Goal: Transaction & Acquisition: Book appointment/travel/reservation

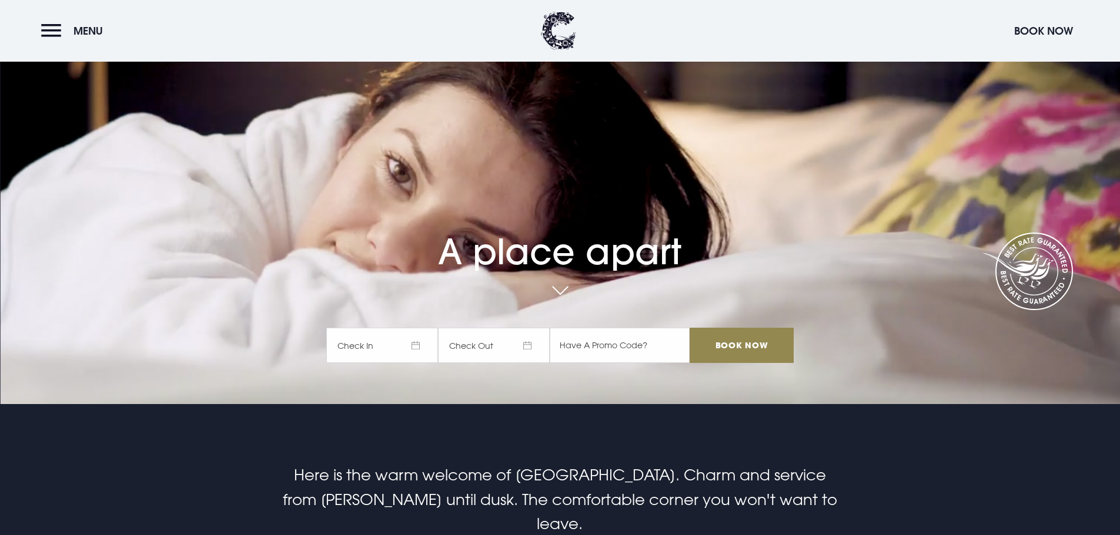
scroll to position [235, 0]
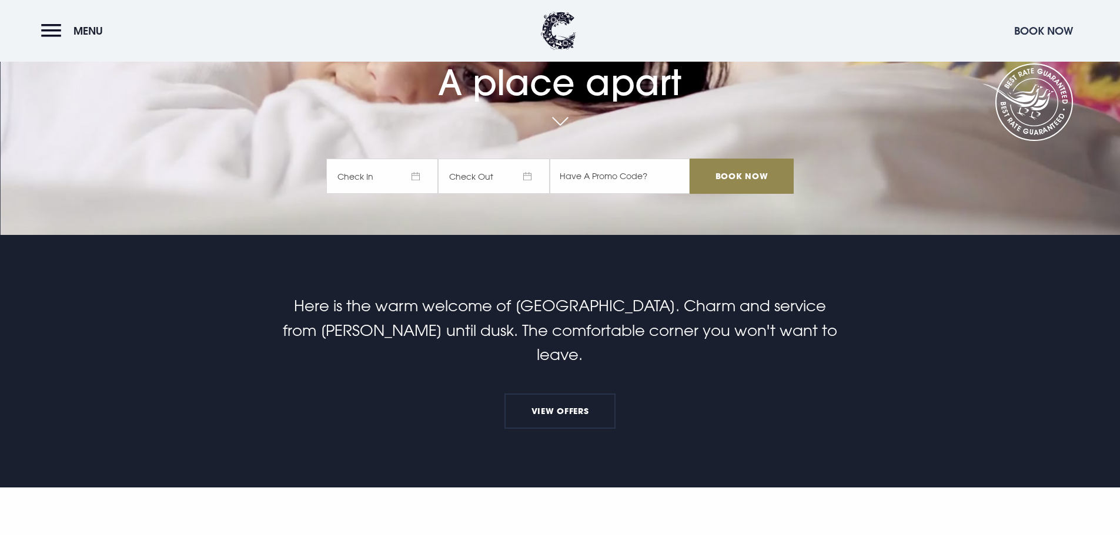
click at [1038, 22] on button "Book Now" at bounding box center [1043, 30] width 71 height 25
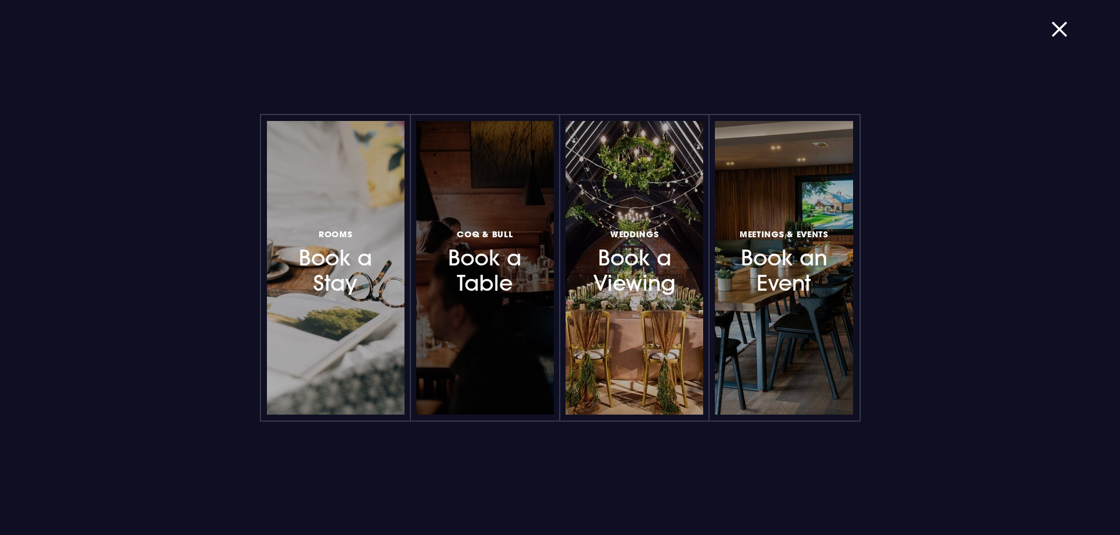
click at [505, 259] on h3 "Coq & Bull Book a Table" at bounding box center [485, 262] width 102 height 70
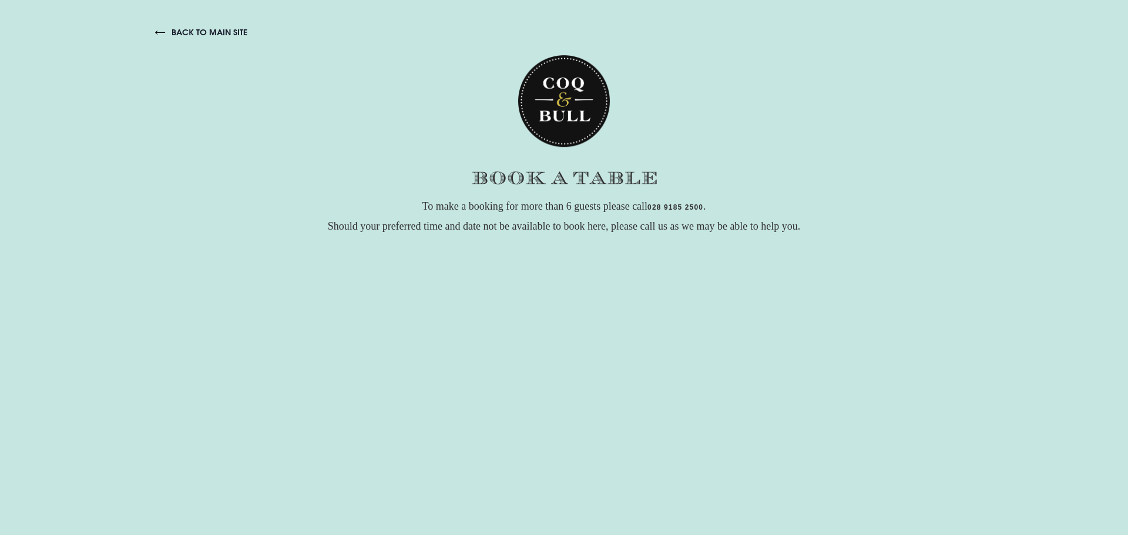
click at [218, 34] on link "back to main site" at bounding box center [201, 32] width 92 height 11
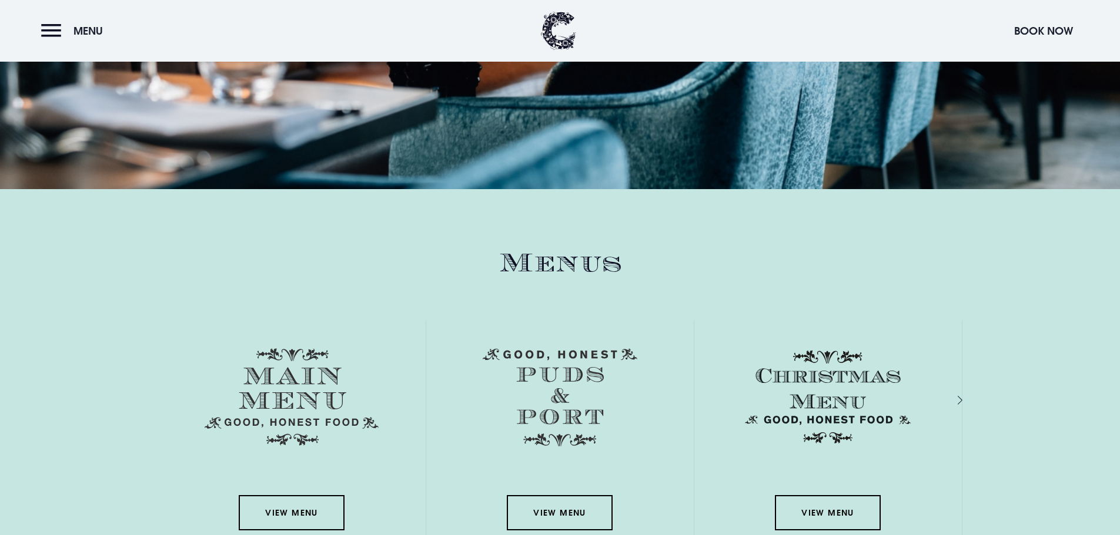
scroll to position [1646, 0]
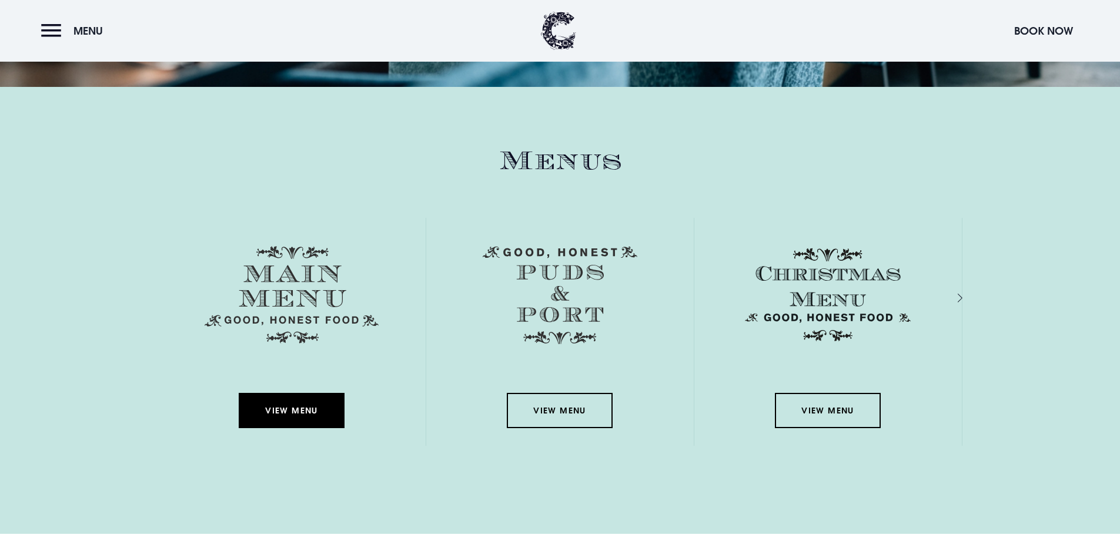
click at [264, 397] on link "View Menu" at bounding box center [292, 410] width 106 height 35
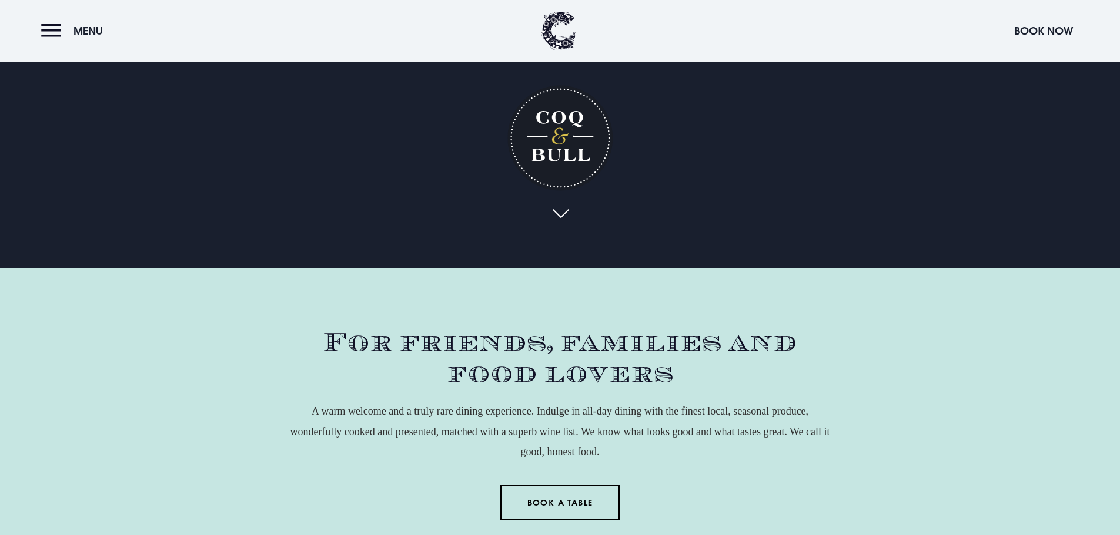
scroll to position [0, 0]
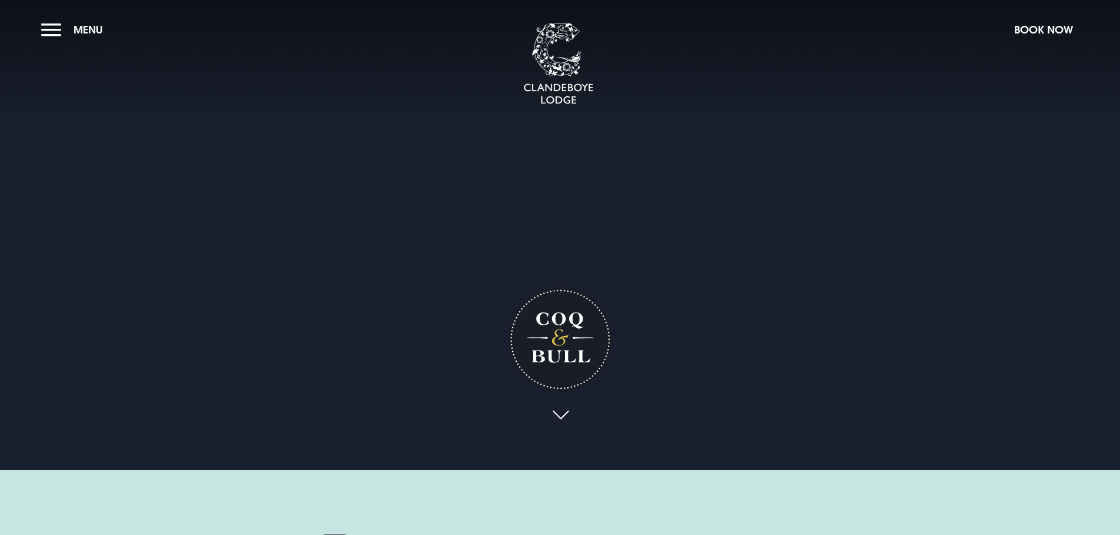
click at [38, 26] on section "Coq & Bull Your browser does not support the video tag." at bounding box center [560, 235] width 1120 height 470
click at [46, 25] on button "Menu" at bounding box center [75, 29] width 68 height 25
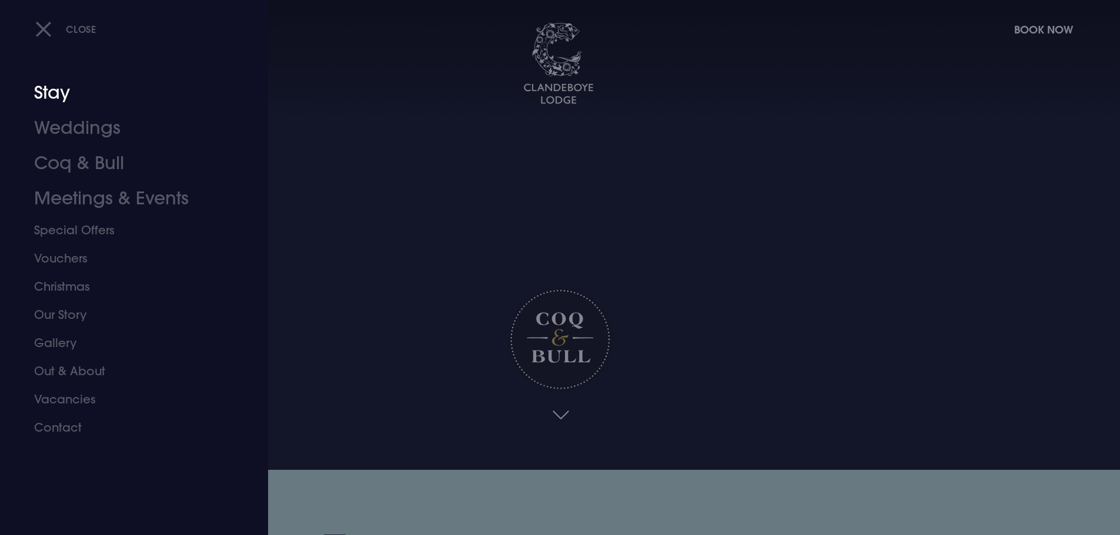
click at [62, 92] on link "Stay" at bounding box center [127, 92] width 186 height 35
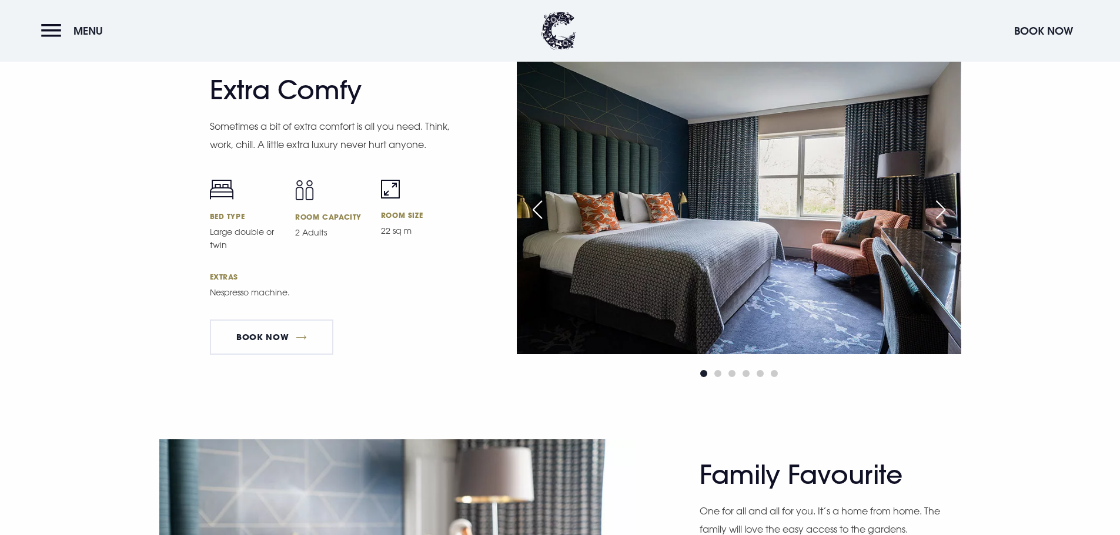
scroll to position [2998, 0]
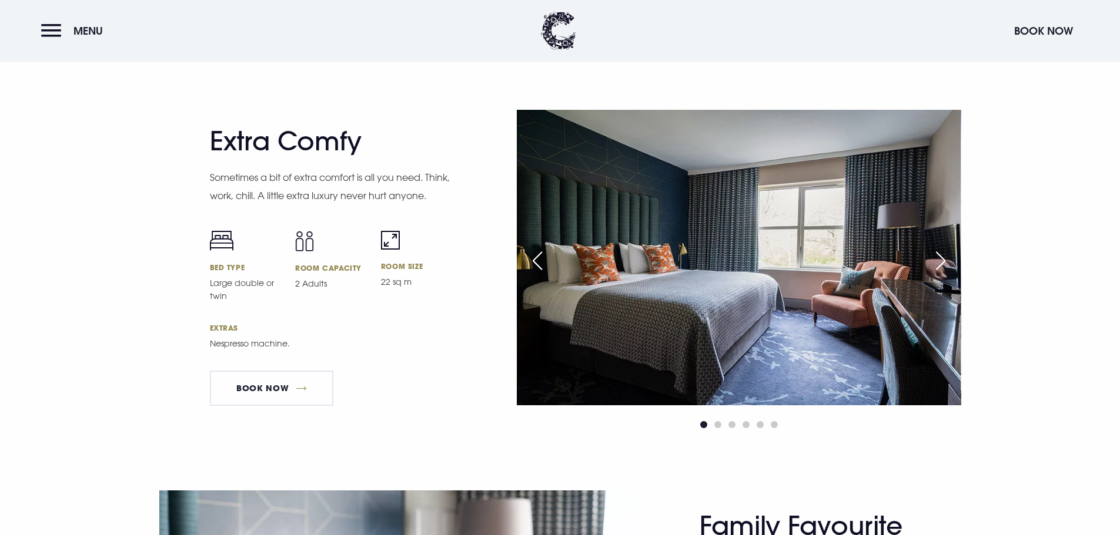
click at [947, 255] on div "Next slide" at bounding box center [940, 261] width 29 height 26
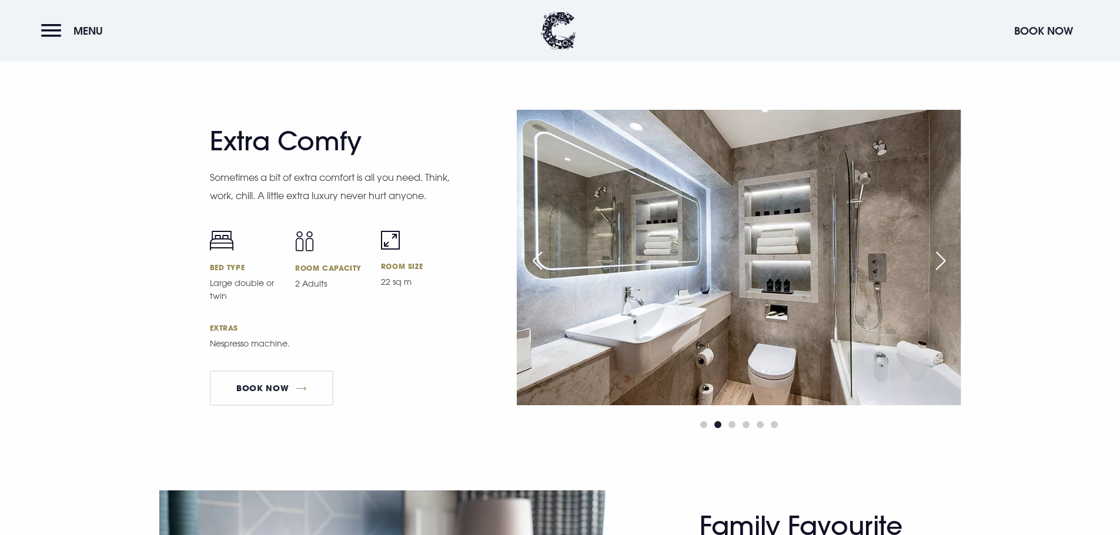
click at [947, 255] on div "Next slide" at bounding box center [940, 261] width 29 height 26
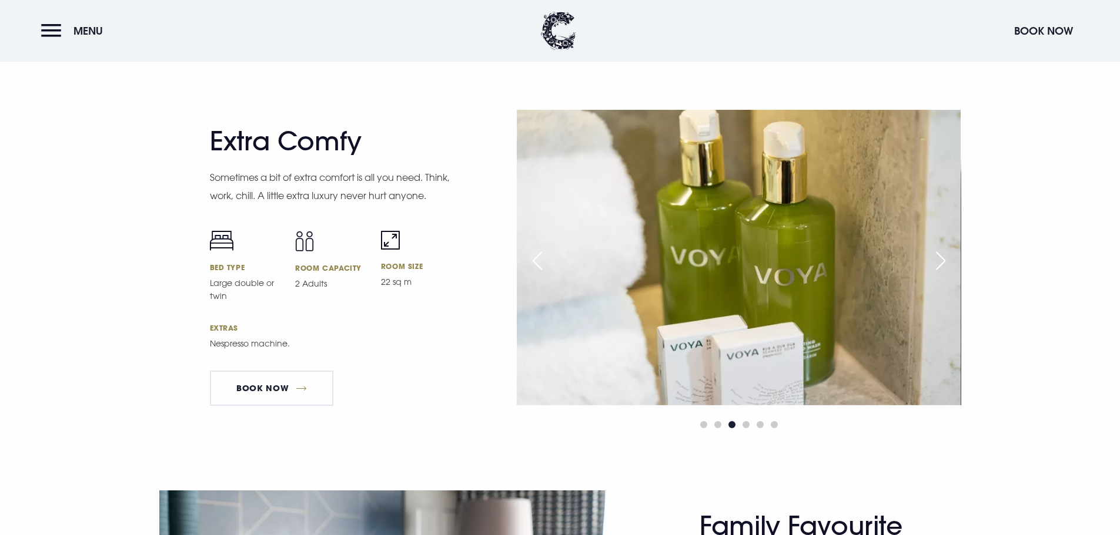
click at [947, 255] on div "Next slide" at bounding box center [940, 261] width 29 height 26
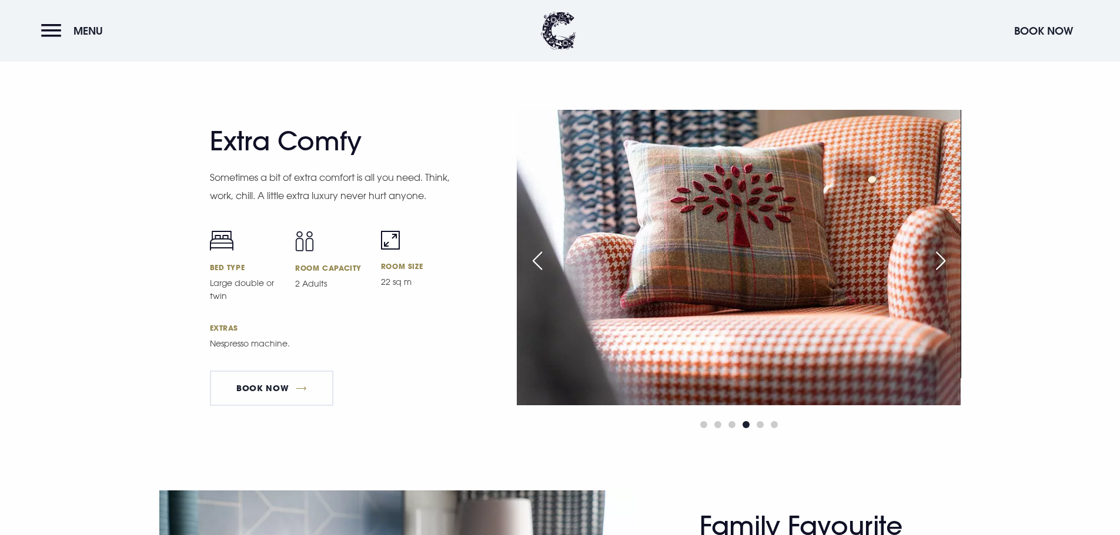
click at [947, 255] on div "Next slide" at bounding box center [940, 261] width 29 height 26
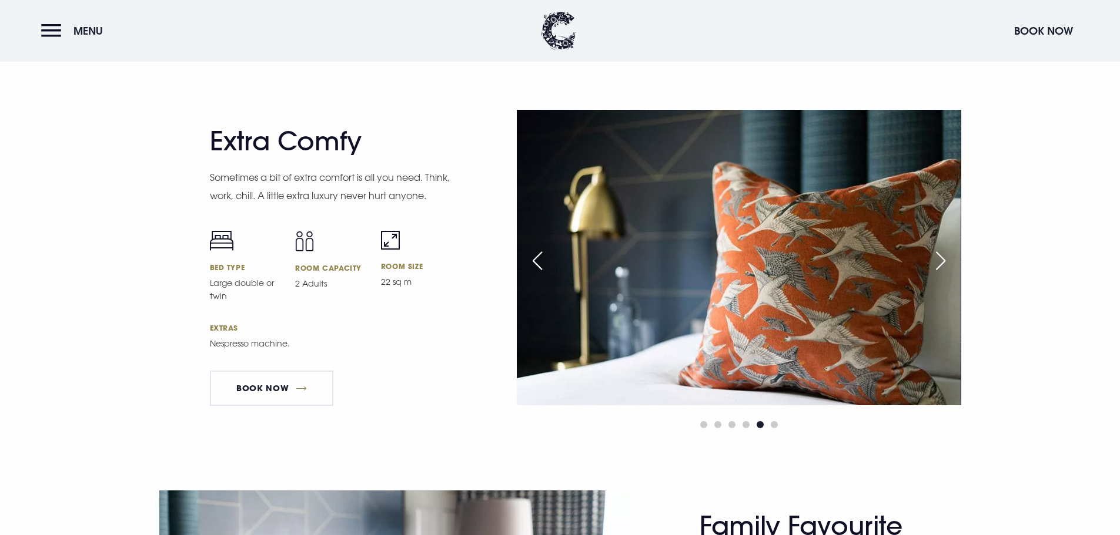
click at [947, 255] on div "Next slide" at bounding box center [940, 261] width 29 height 26
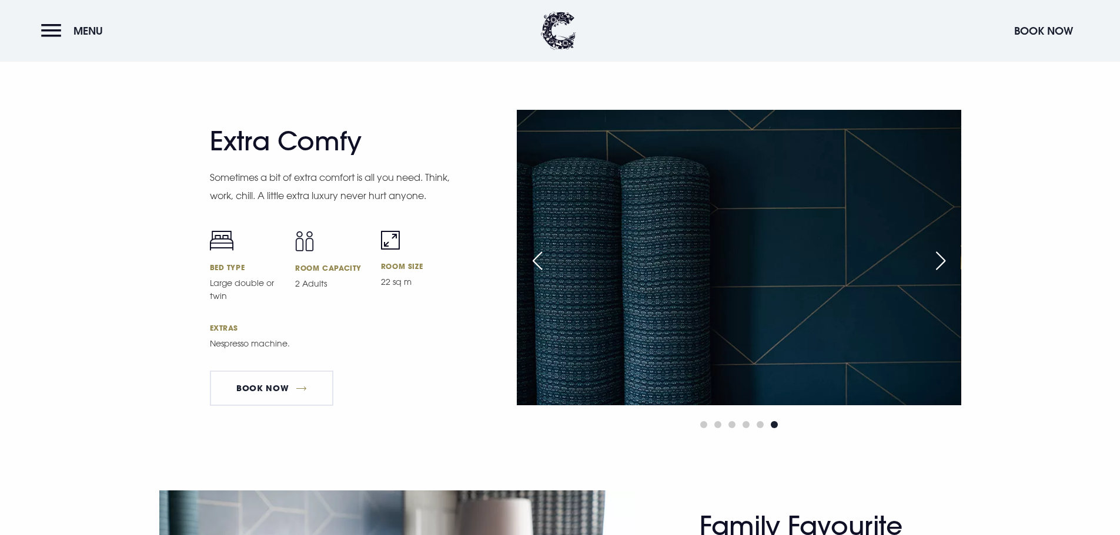
click at [947, 255] on div "Next slide" at bounding box center [940, 261] width 29 height 26
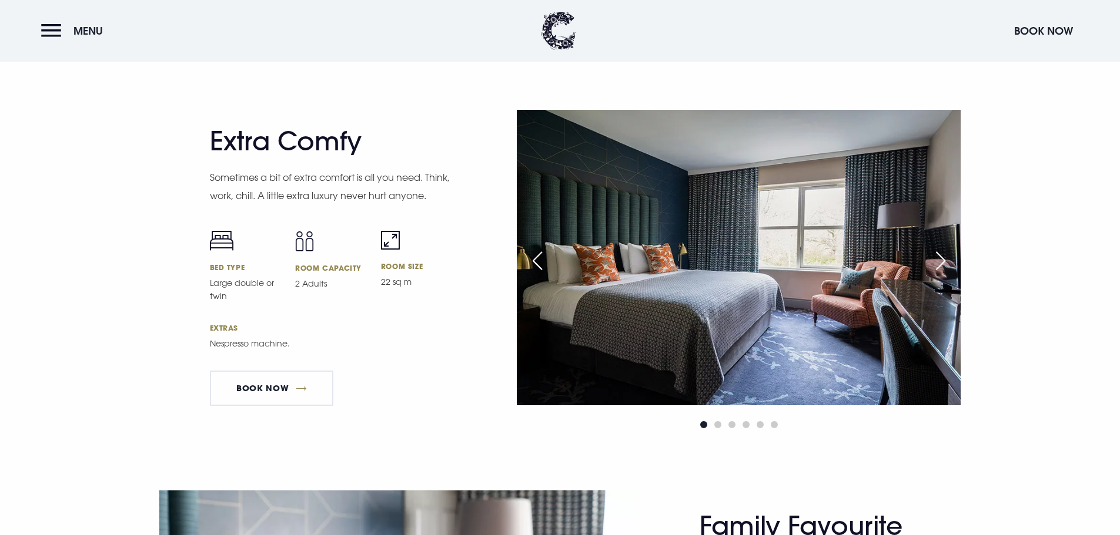
click at [947, 255] on div "Next slide" at bounding box center [940, 261] width 29 height 26
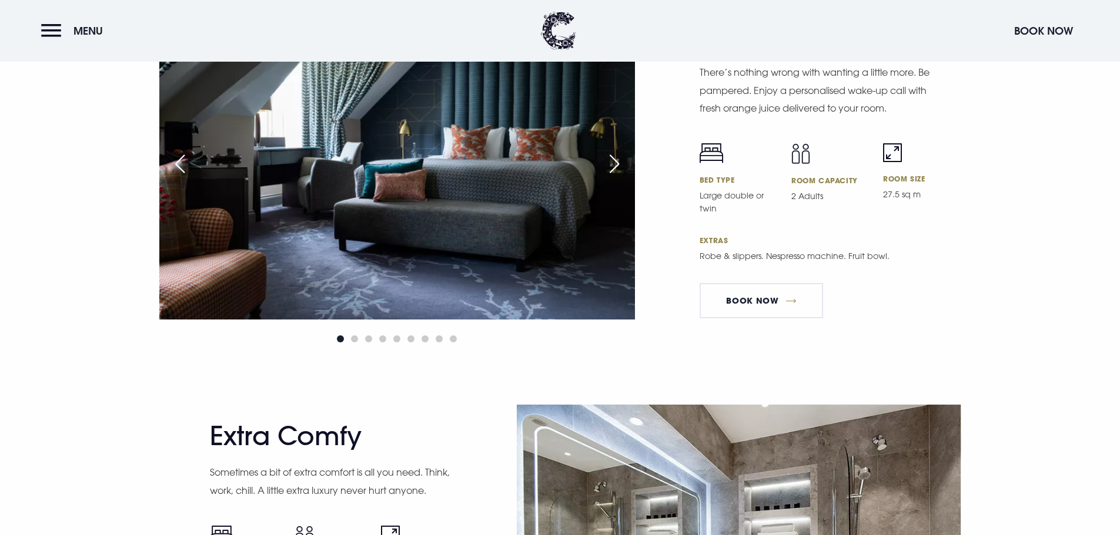
scroll to position [2645, 0]
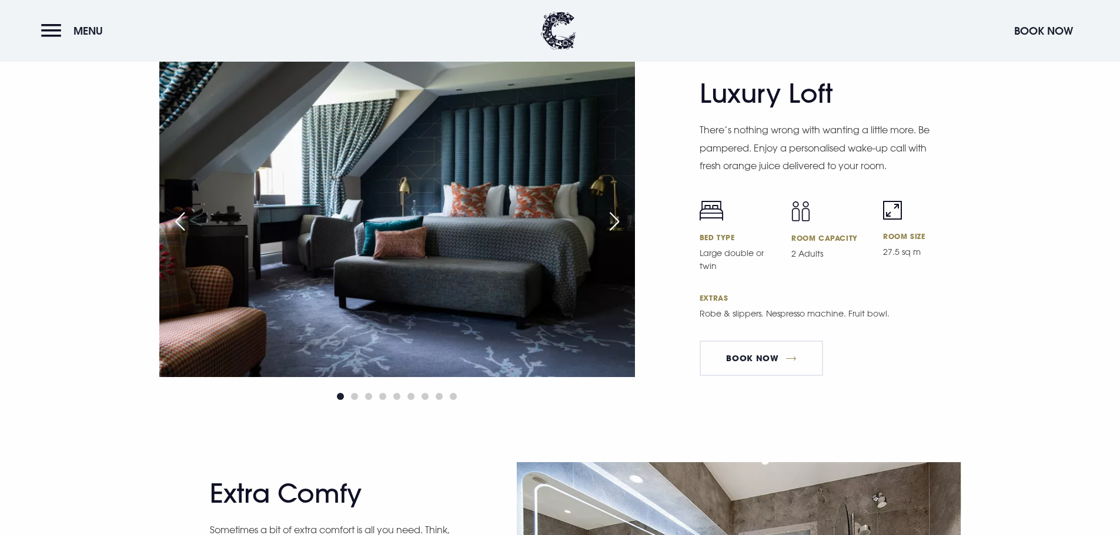
click at [614, 217] on div "Next slide" at bounding box center [614, 222] width 29 height 26
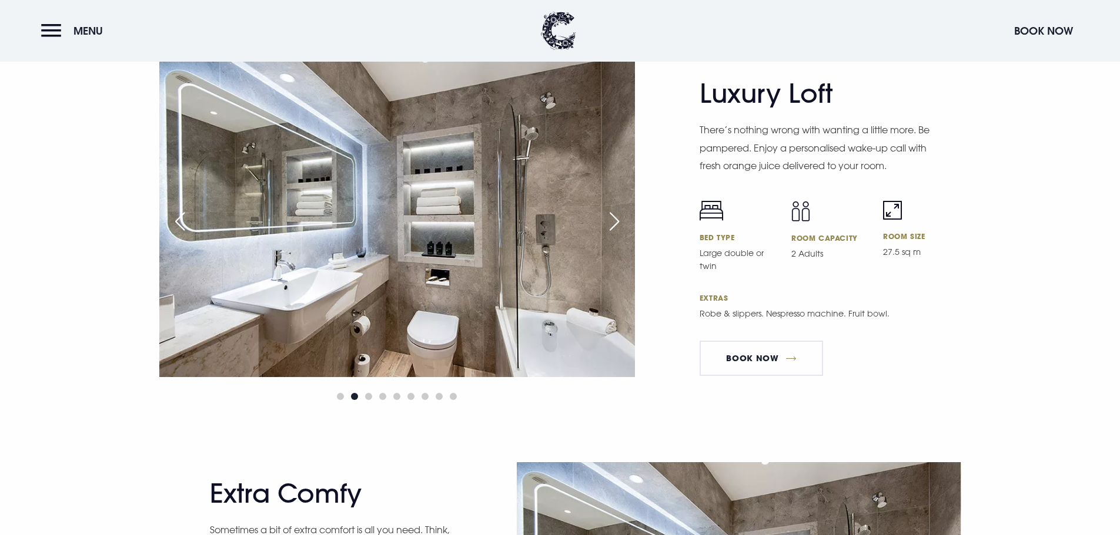
click at [614, 217] on div "Next slide" at bounding box center [614, 222] width 29 height 26
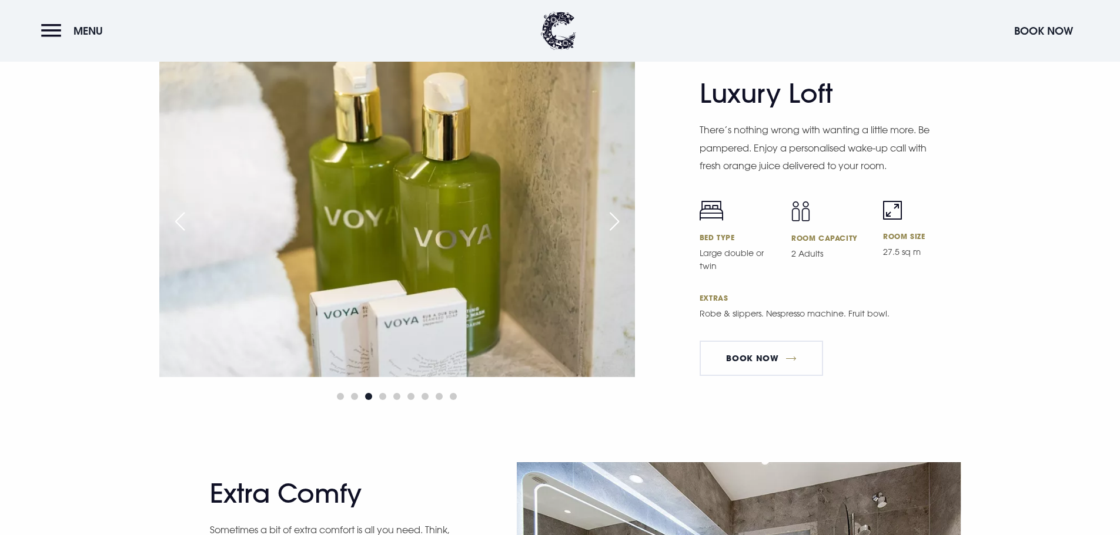
click at [614, 217] on div "Next slide" at bounding box center [614, 222] width 29 height 26
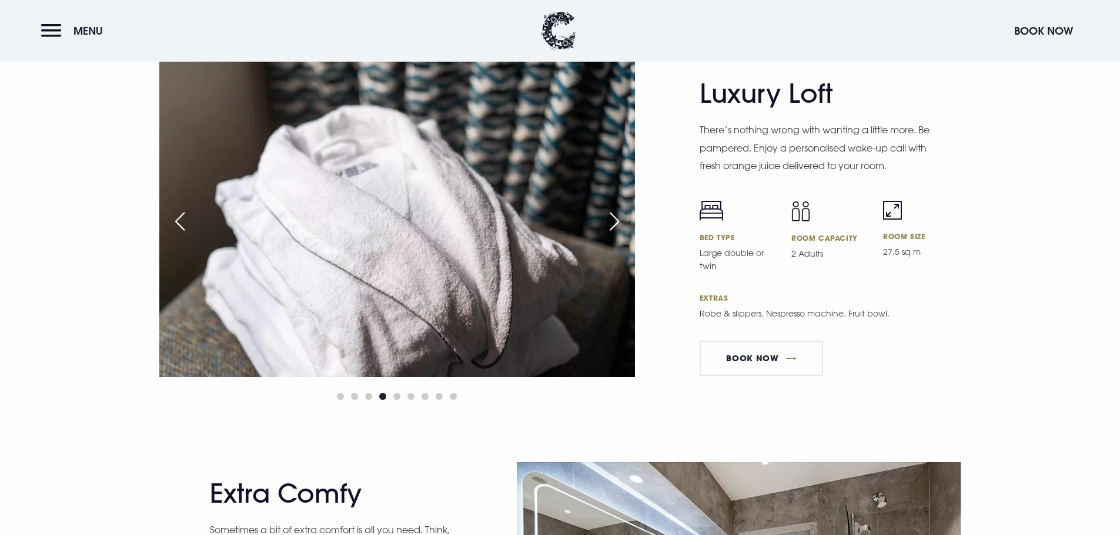
click at [614, 217] on div "Next slide" at bounding box center [614, 222] width 29 height 26
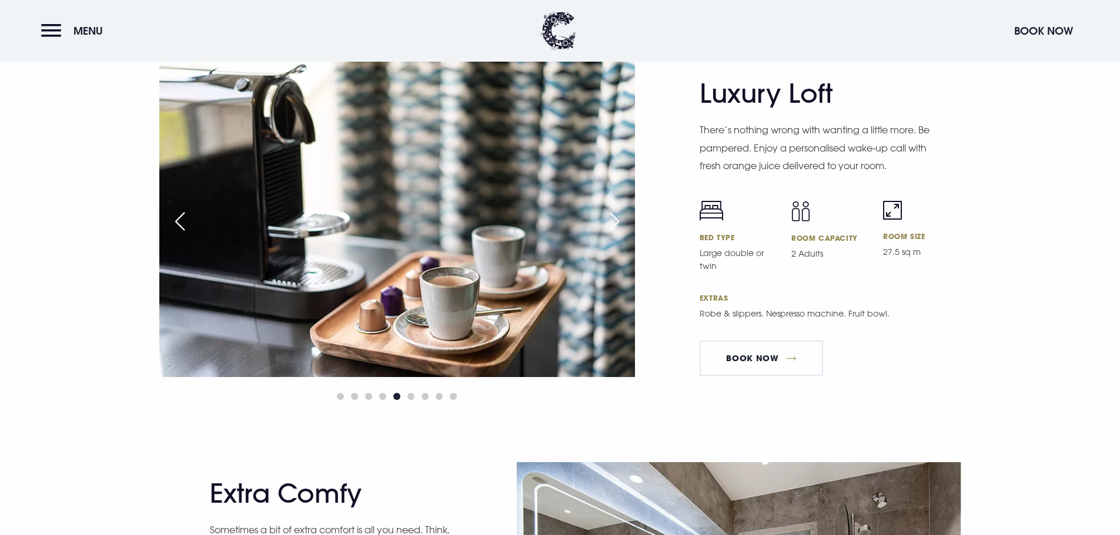
click at [614, 217] on div "Next slide" at bounding box center [614, 222] width 29 height 26
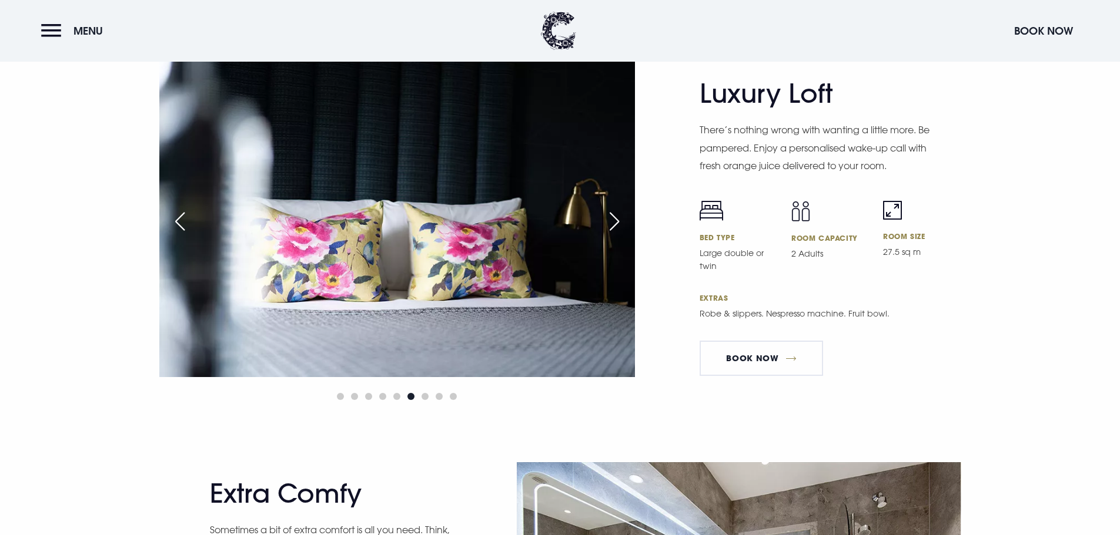
click at [614, 217] on div "Next slide" at bounding box center [614, 222] width 29 height 26
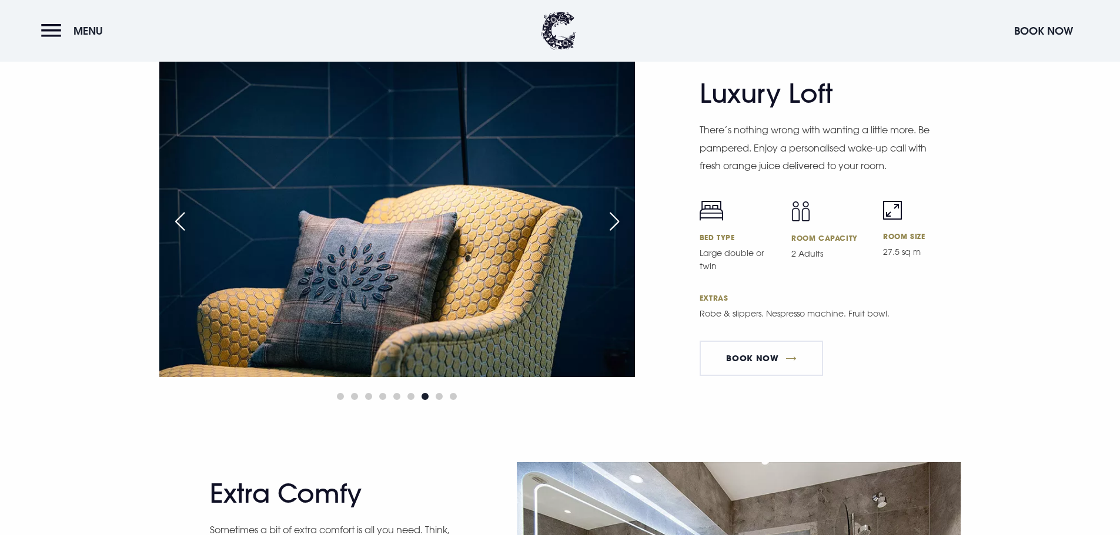
click at [614, 217] on div "Next slide" at bounding box center [614, 222] width 29 height 26
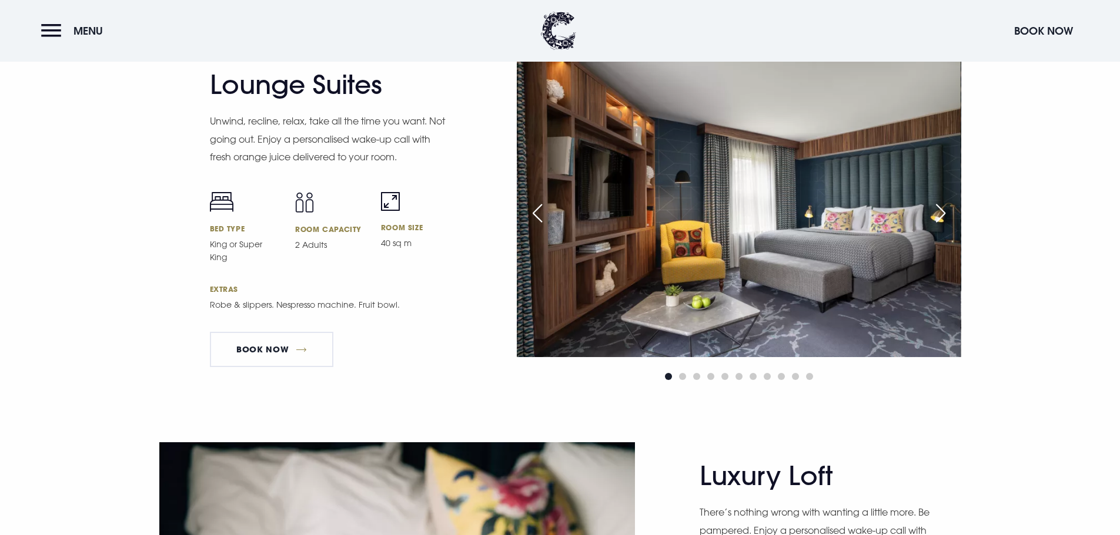
scroll to position [2233, 0]
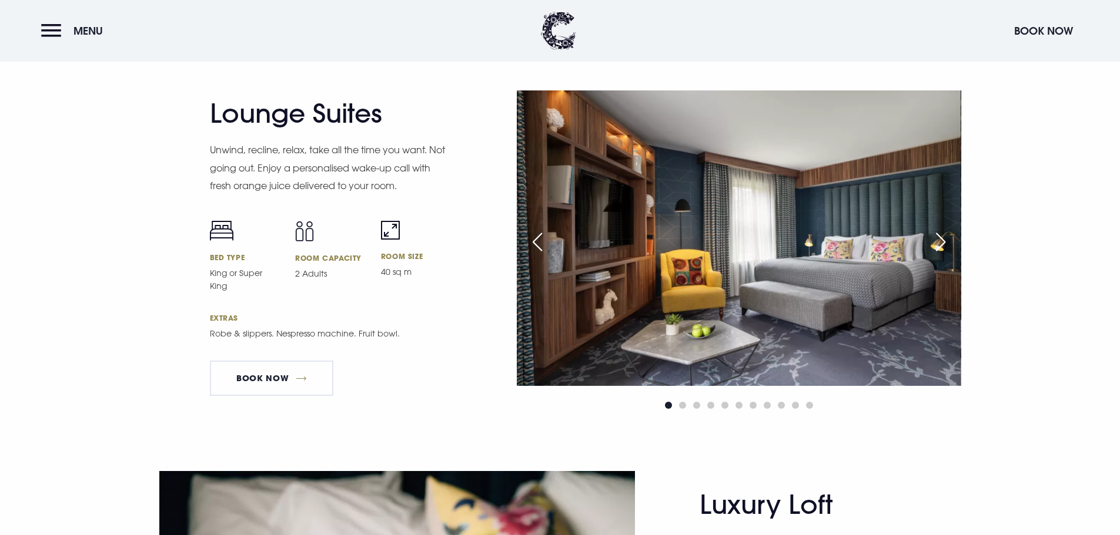
click at [945, 233] on div "Next slide" at bounding box center [940, 242] width 29 height 26
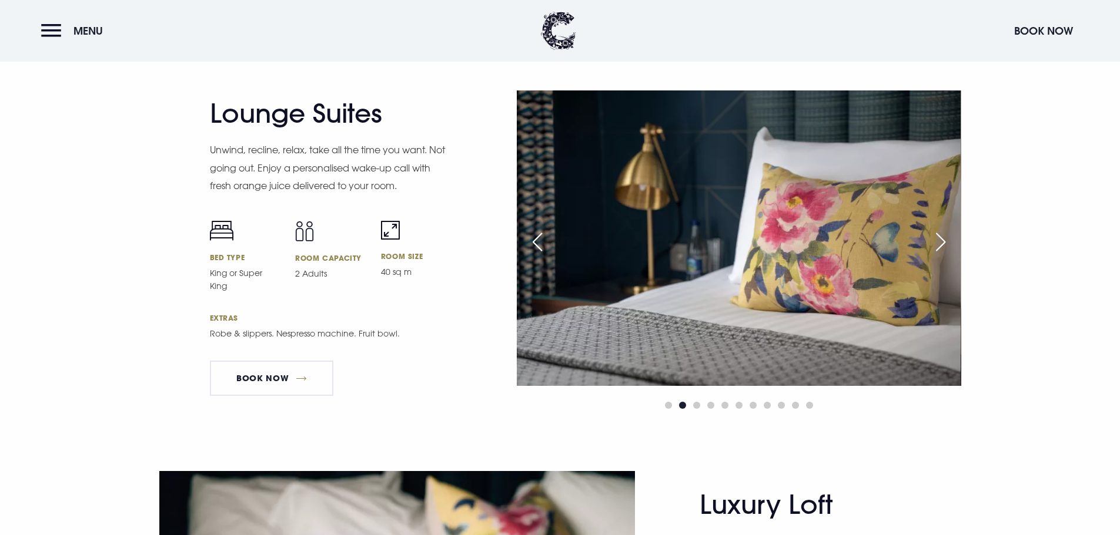
click at [945, 233] on div "Next slide" at bounding box center [940, 242] width 29 height 26
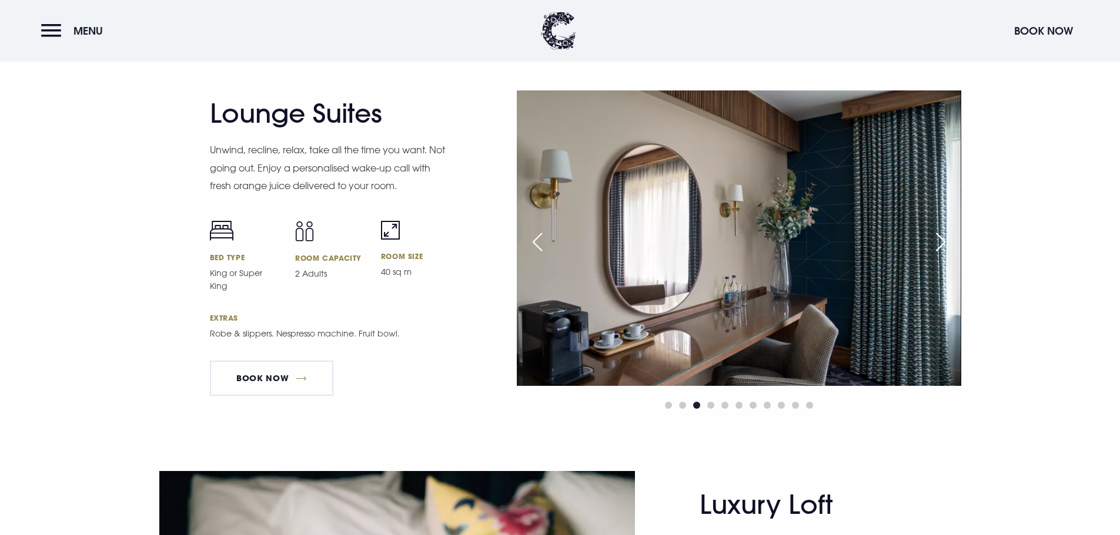
click at [945, 233] on div "Next slide" at bounding box center [940, 242] width 29 height 26
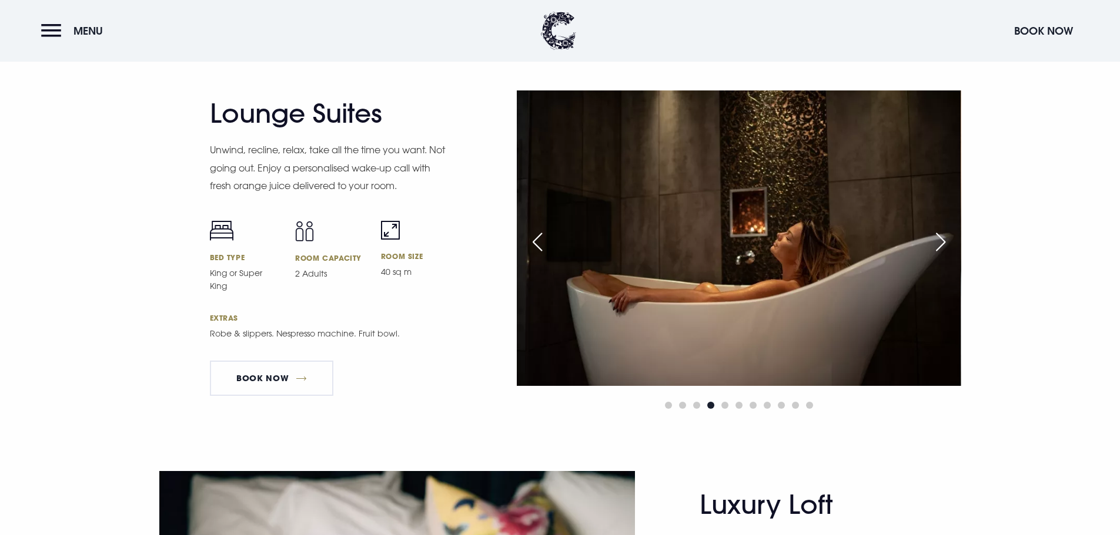
click at [945, 233] on div "Next slide" at bounding box center [940, 242] width 29 height 26
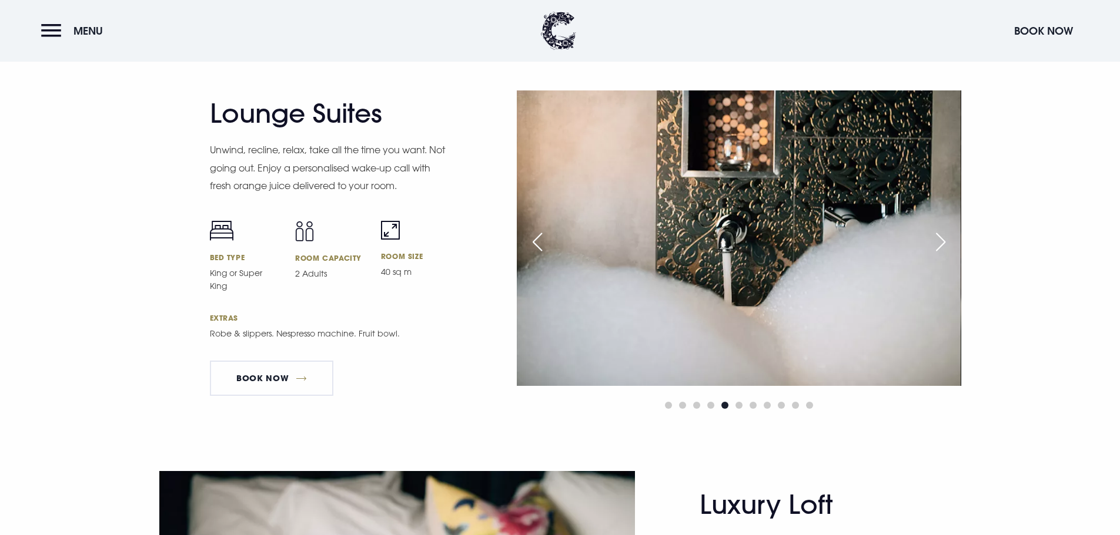
click at [945, 233] on div "Next slide" at bounding box center [940, 242] width 29 height 26
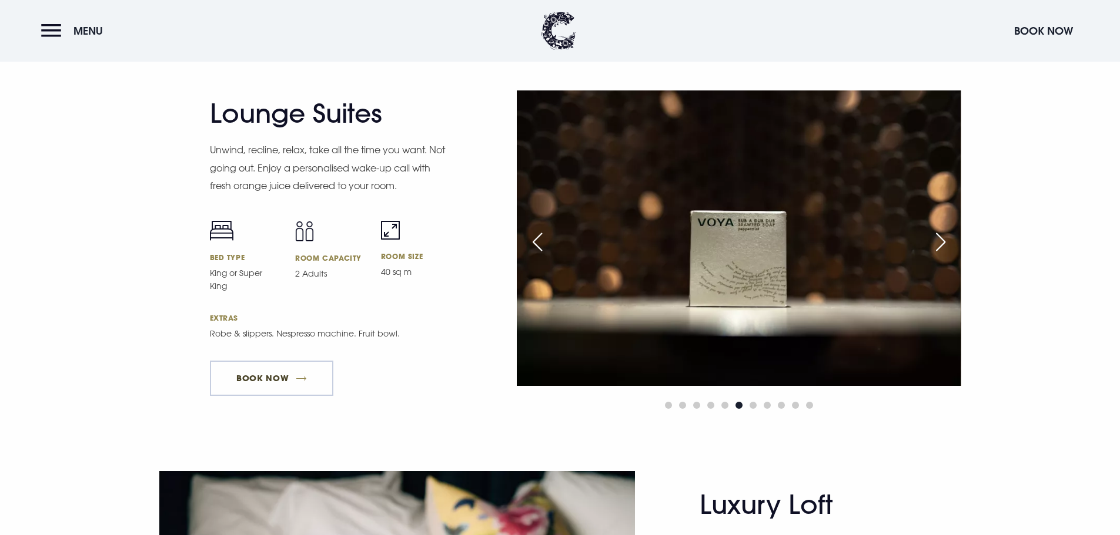
click at [277, 363] on link "Book Now" at bounding box center [271, 378] width 123 height 35
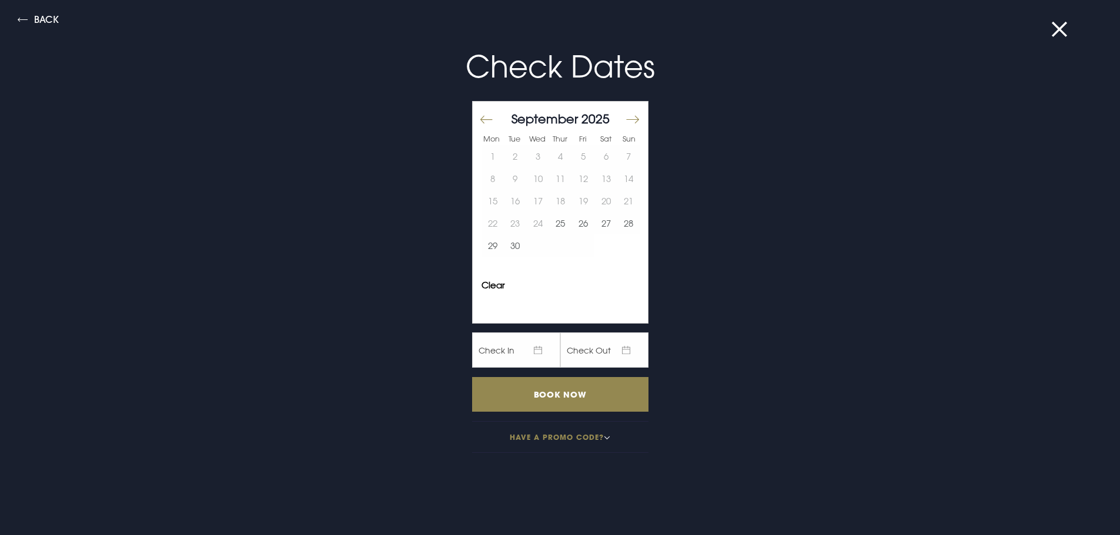
click at [633, 117] on div at bounding box center [637, 124] width 16 height 16
click at [628, 116] on button "Move forward to switch to the next month." at bounding box center [632, 120] width 14 height 25
click at [600, 183] on button "11" at bounding box center [605, 179] width 23 height 22
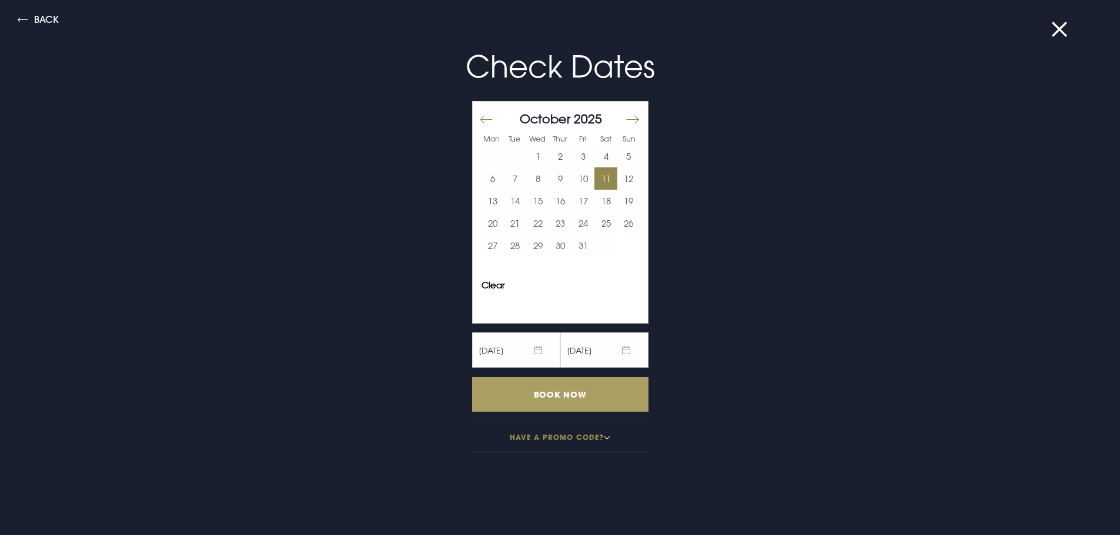
click at [570, 394] on input "Book Now" at bounding box center [560, 394] width 176 height 35
click at [20, 23] on button "Back" at bounding box center [38, 22] width 41 height 14
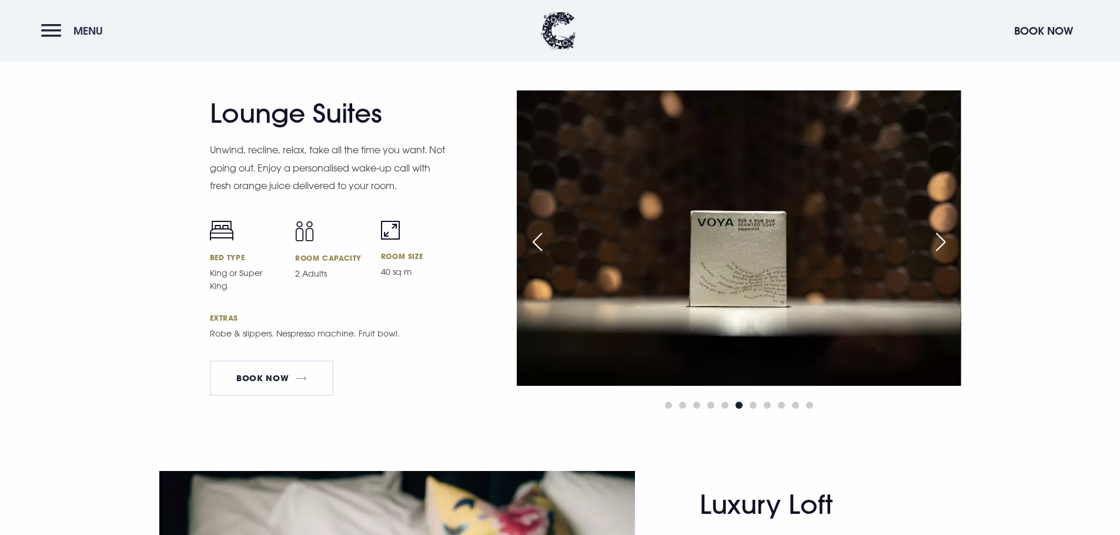
click at [76, 29] on span "Menu" at bounding box center [87, 31] width 29 height 14
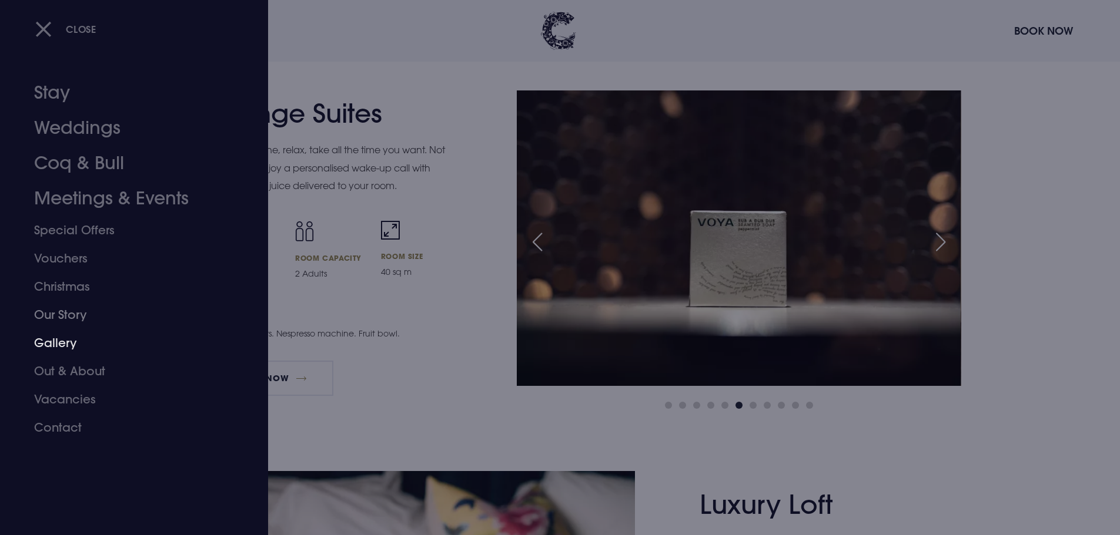
click at [53, 346] on link "Gallery" at bounding box center [127, 343] width 186 height 28
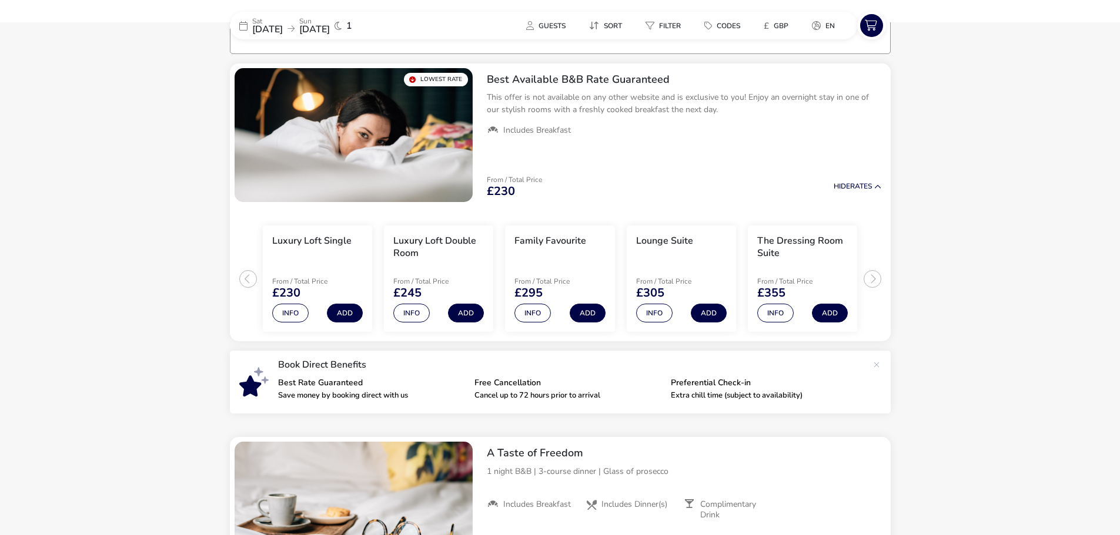
scroll to position [94, 0]
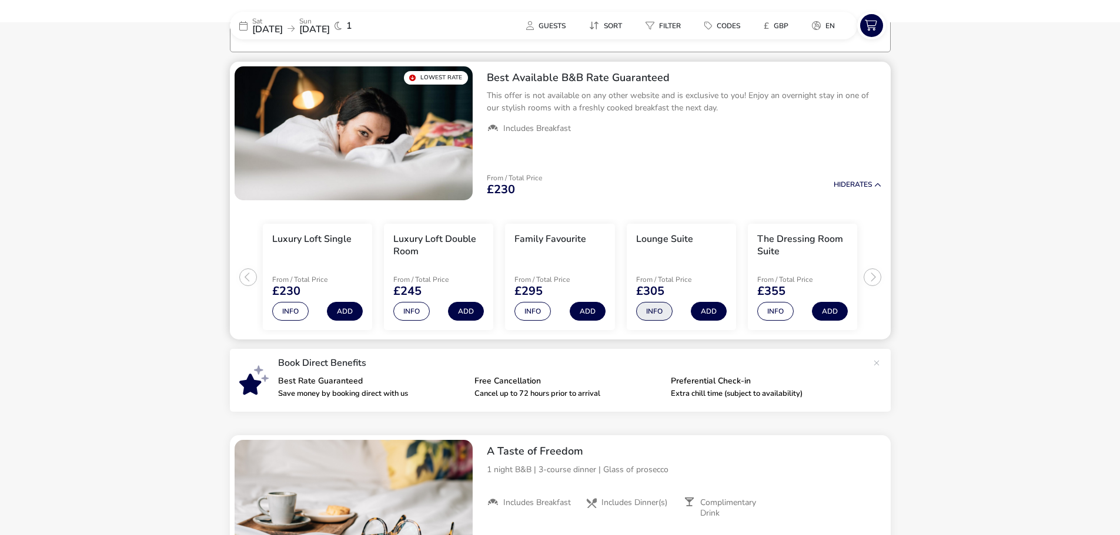
click at [651, 313] on button "Info" at bounding box center [654, 311] width 36 height 19
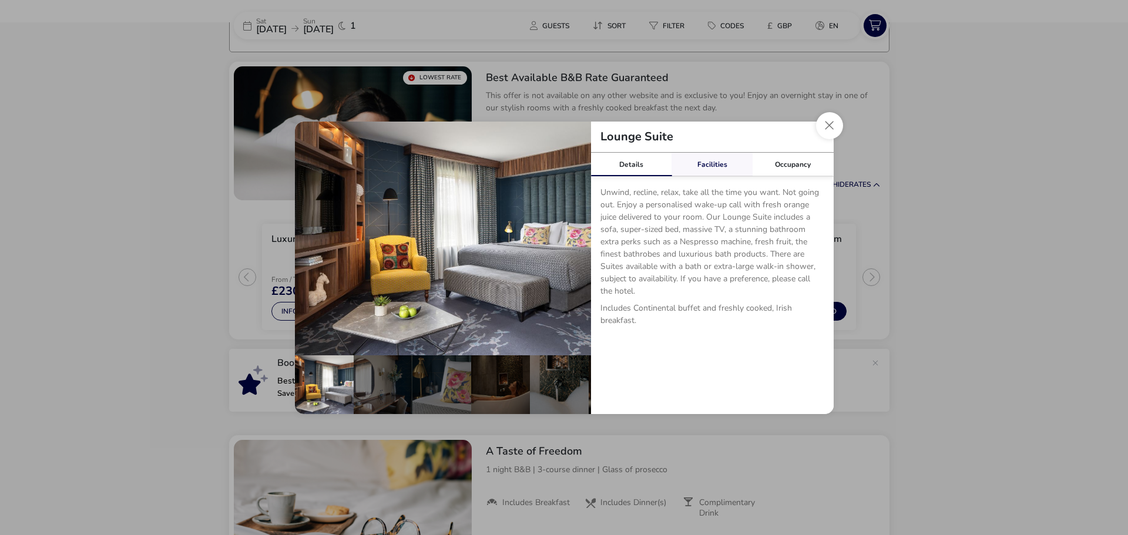
click at [704, 165] on link "Facilities" at bounding box center [712, 165] width 81 height 24
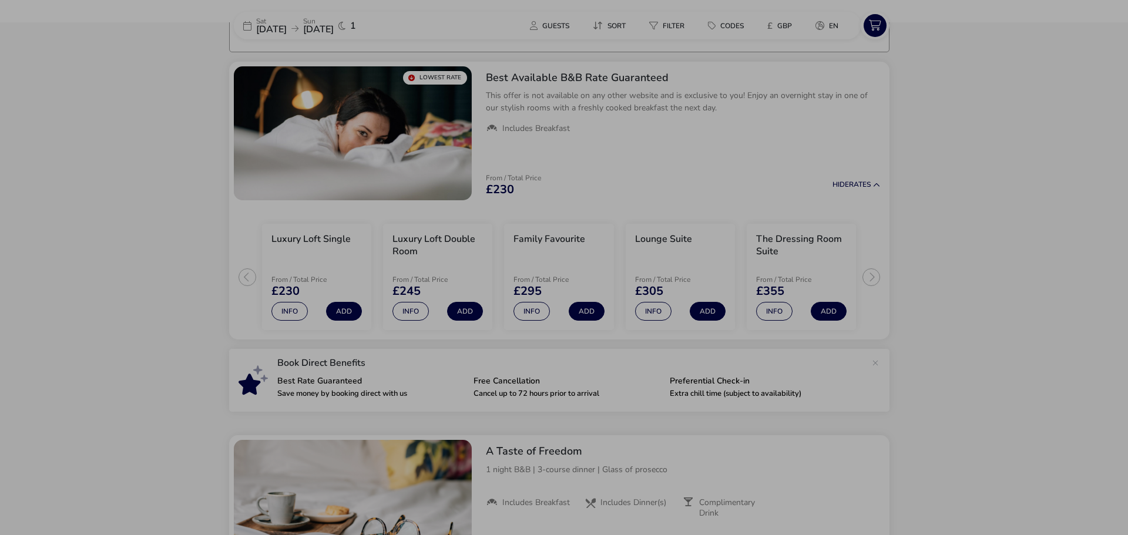
click at [961, 256] on div "Lounge Suite Details Facilities Occupancy Unwind, recline, relax, take all the …" at bounding box center [564, 267] width 1128 height 535
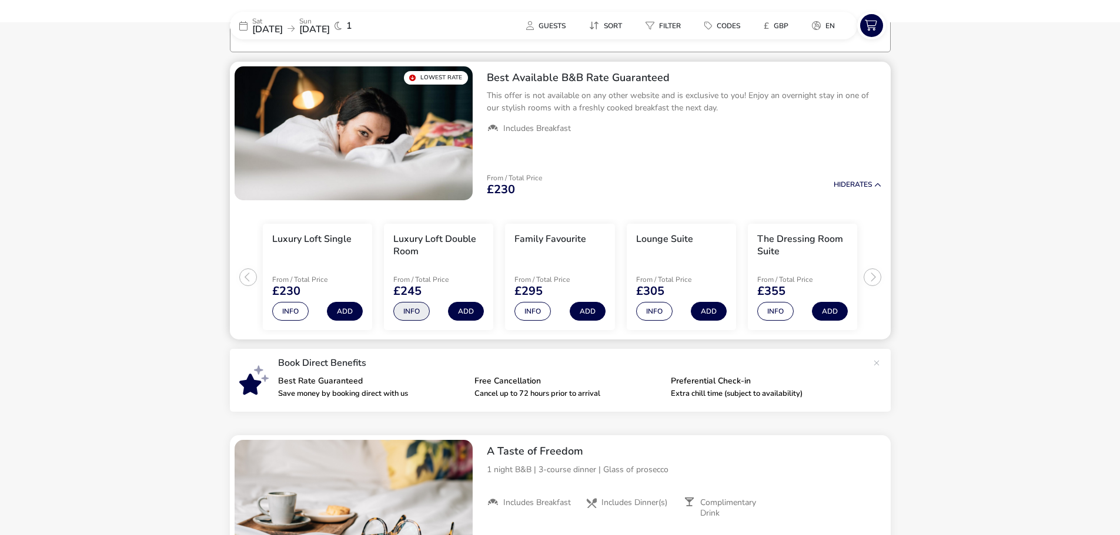
click at [412, 311] on button "Info" at bounding box center [411, 311] width 36 height 19
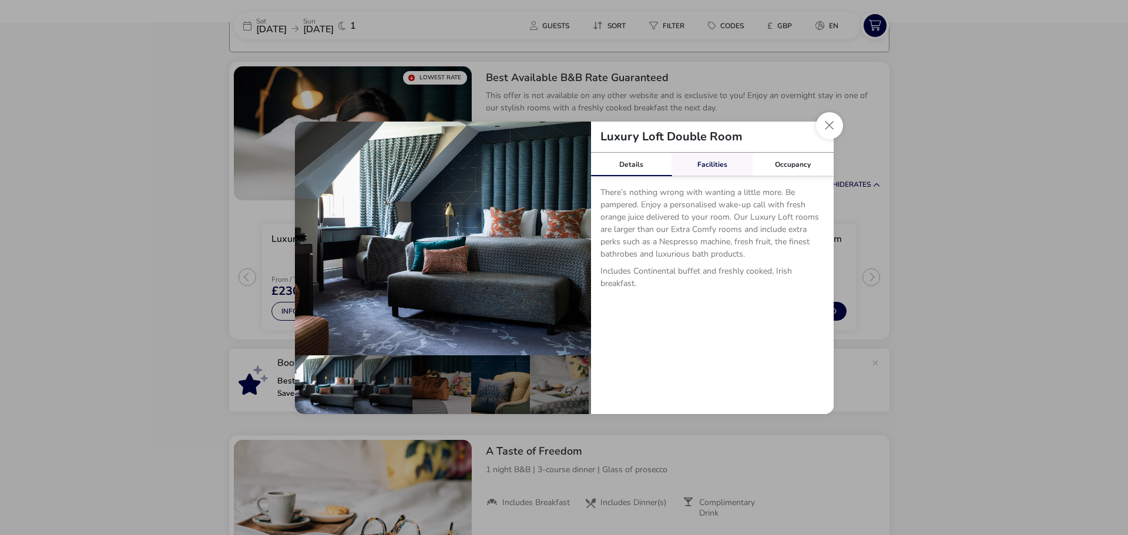
click at [711, 166] on link "Facilities" at bounding box center [712, 165] width 81 height 24
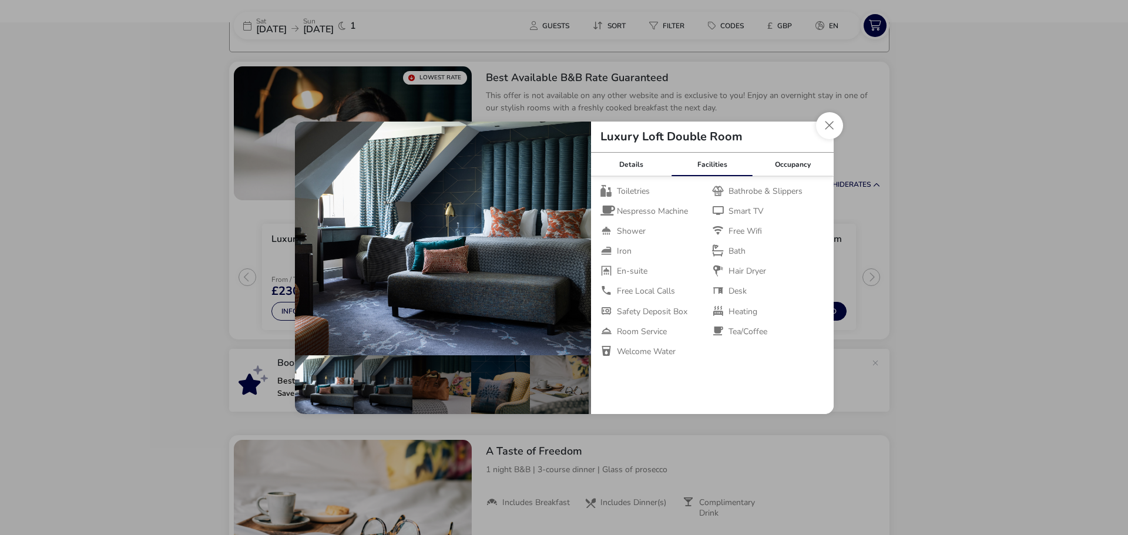
click at [826, 131] on button "Close dialog" at bounding box center [829, 125] width 27 height 27
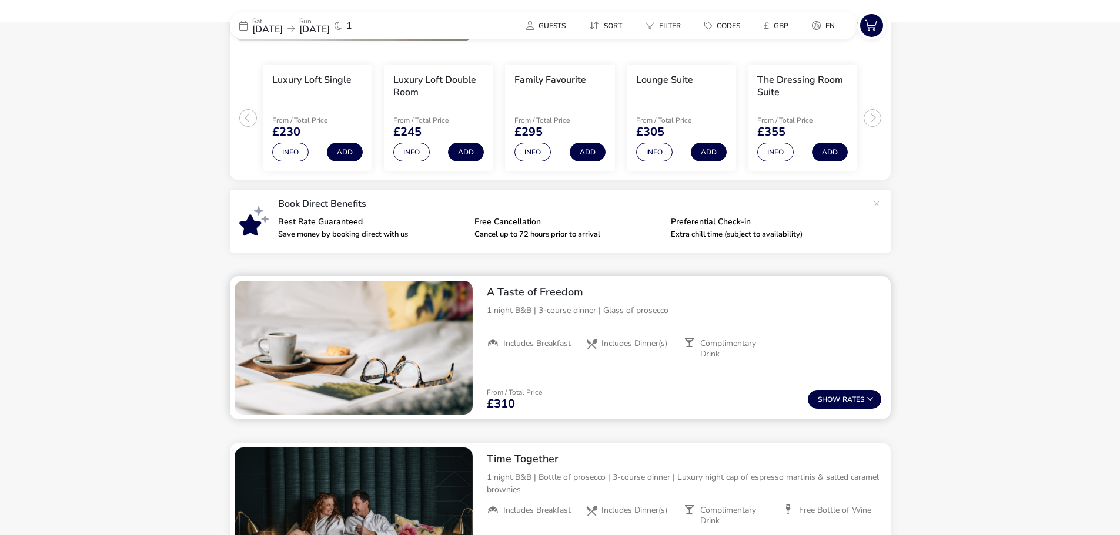
scroll to position [270, 0]
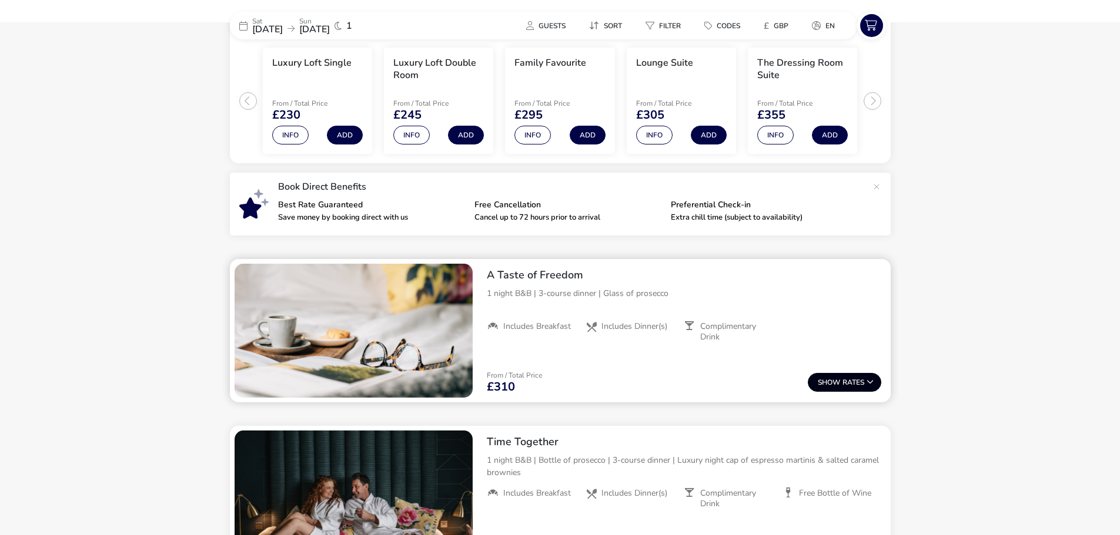
click at [820, 384] on span "Show" at bounding box center [830, 383] width 25 height 8
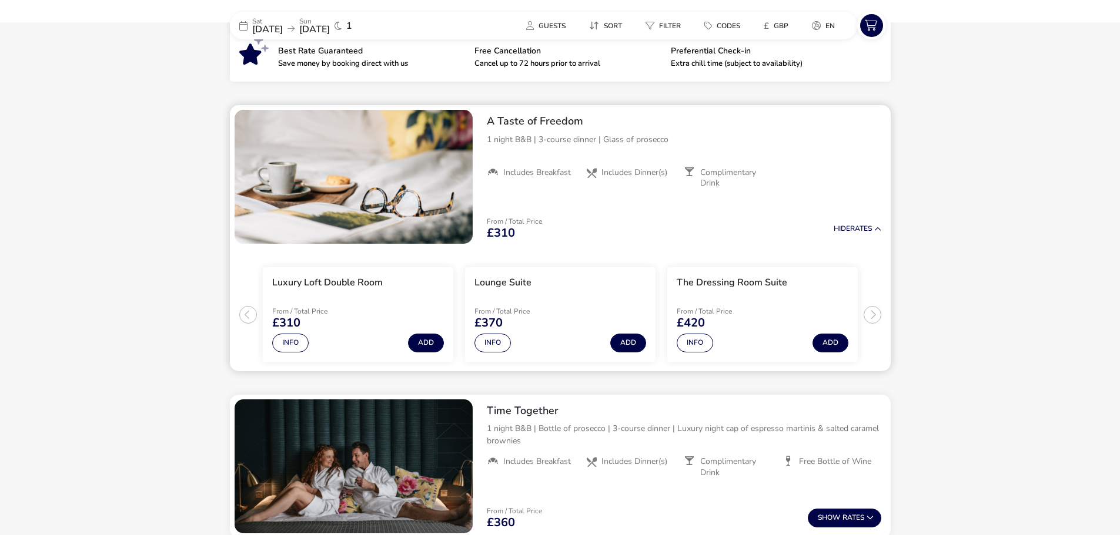
scroll to position [412, 0]
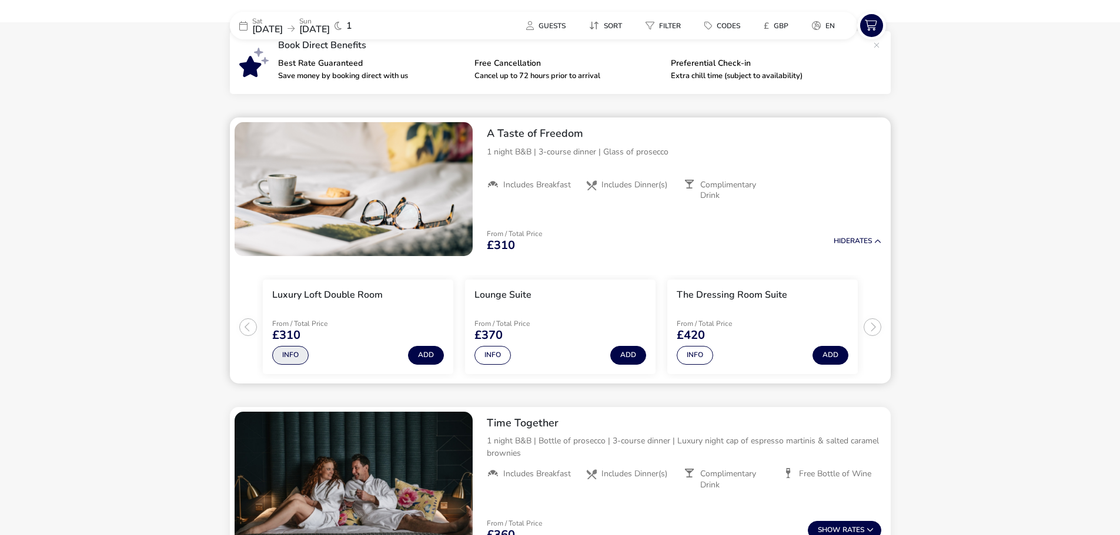
click at [291, 356] on button "Info" at bounding box center [290, 355] width 36 height 19
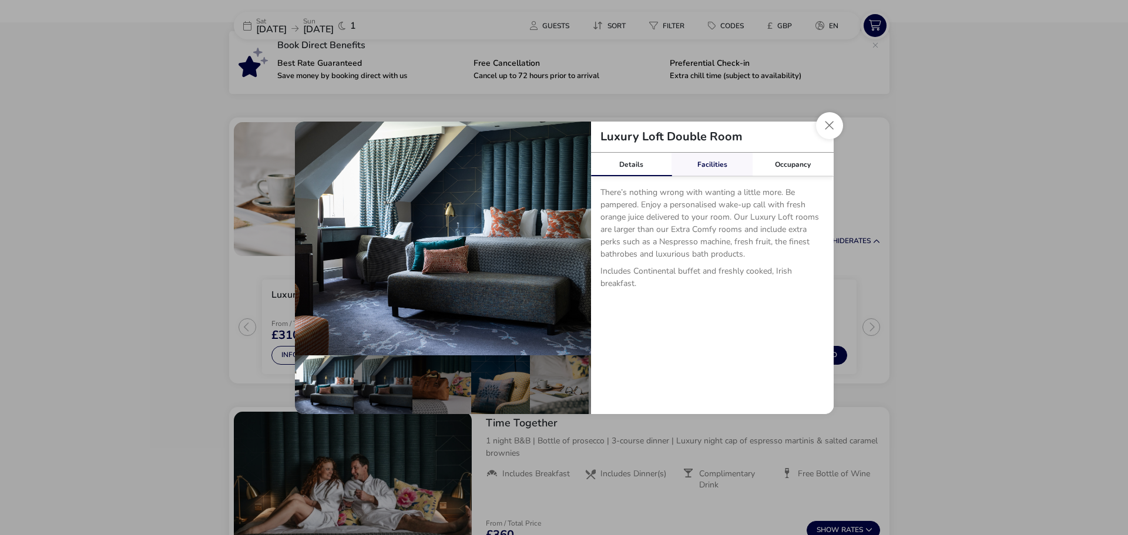
click at [710, 166] on link "Facilities" at bounding box center [712, 165] width 81 height 24
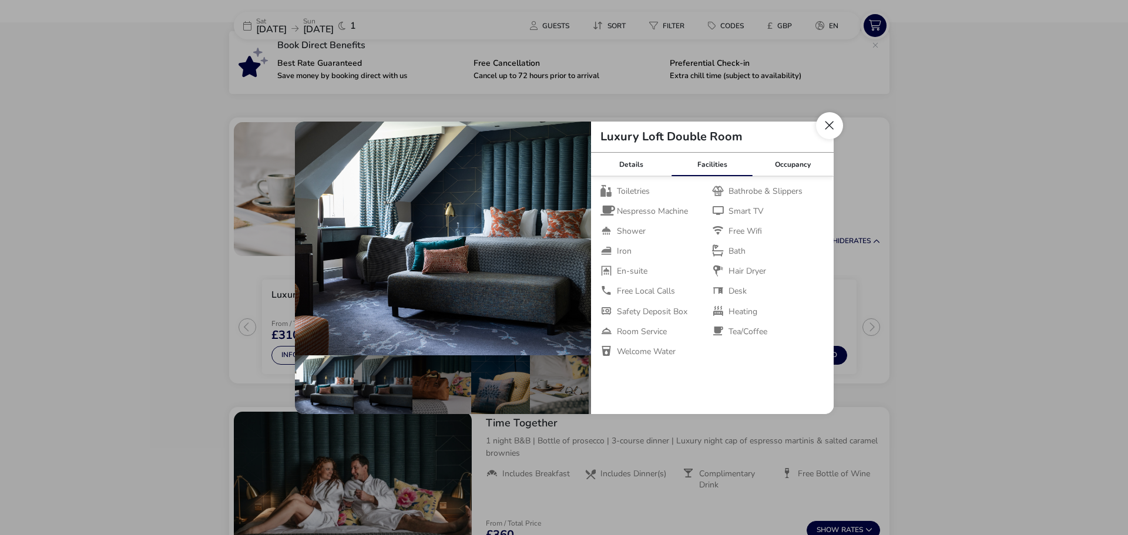
click at [838, 128] on button "Close dialog" at bounding box center [829, 125] width 27 height 27
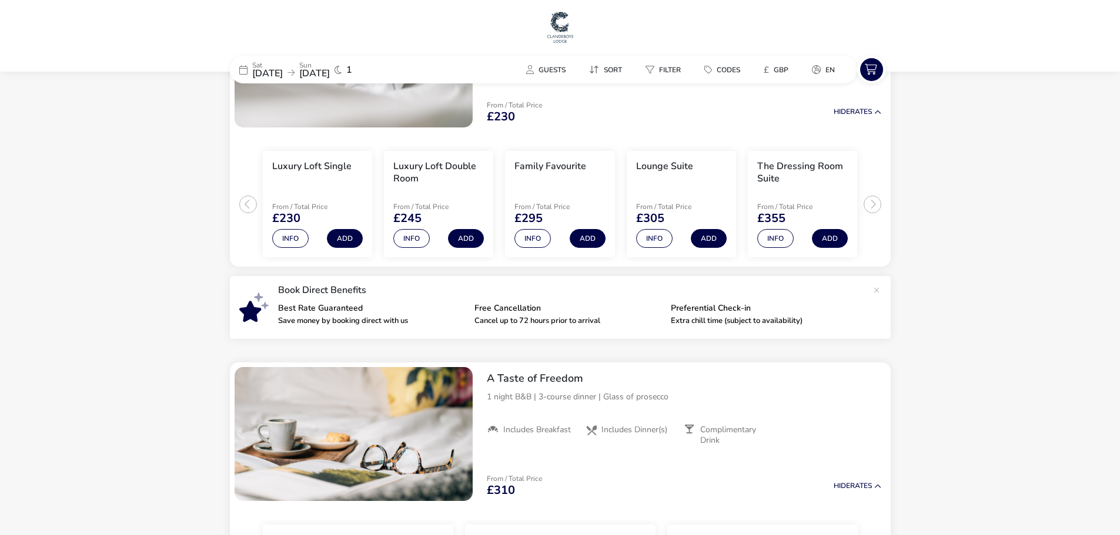
scroll to position [0, 0]
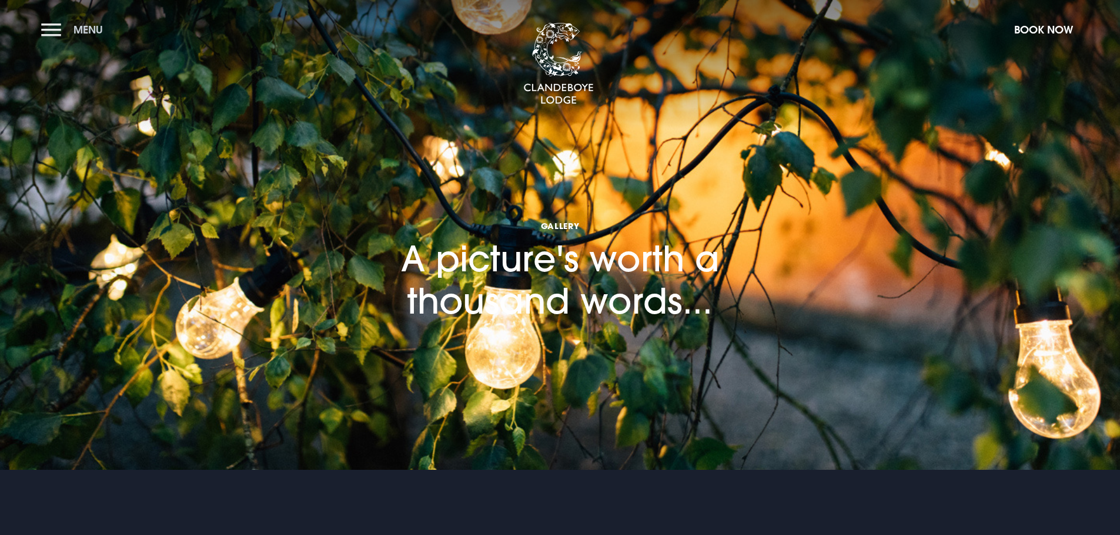
click at [78, 29] on span "Menu" at bounding box center [87, 30] width 29 height 14
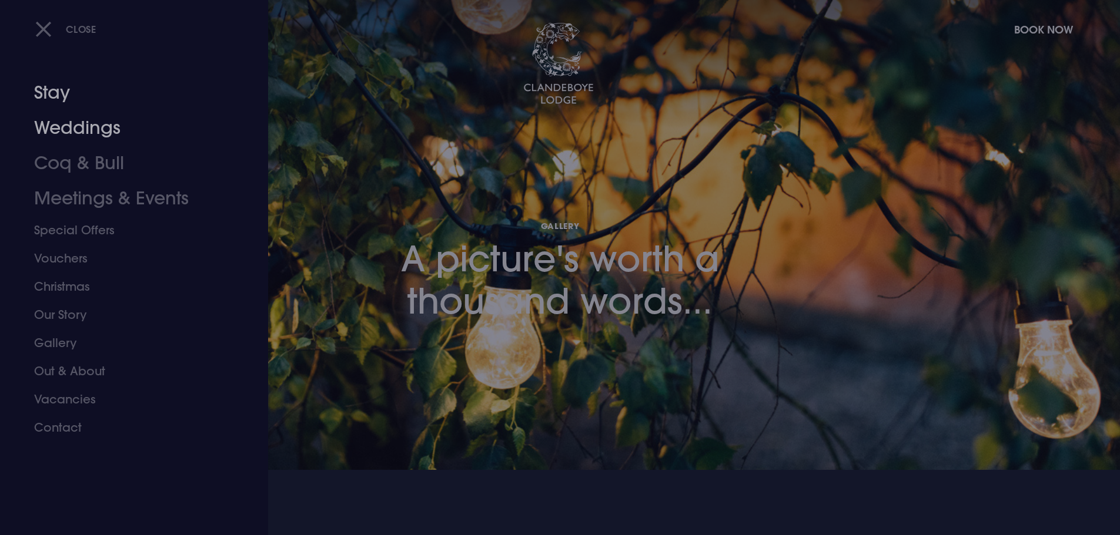
click at [62, 96] on link "Stay" at bounding box center [127, 92] width 186 height 35
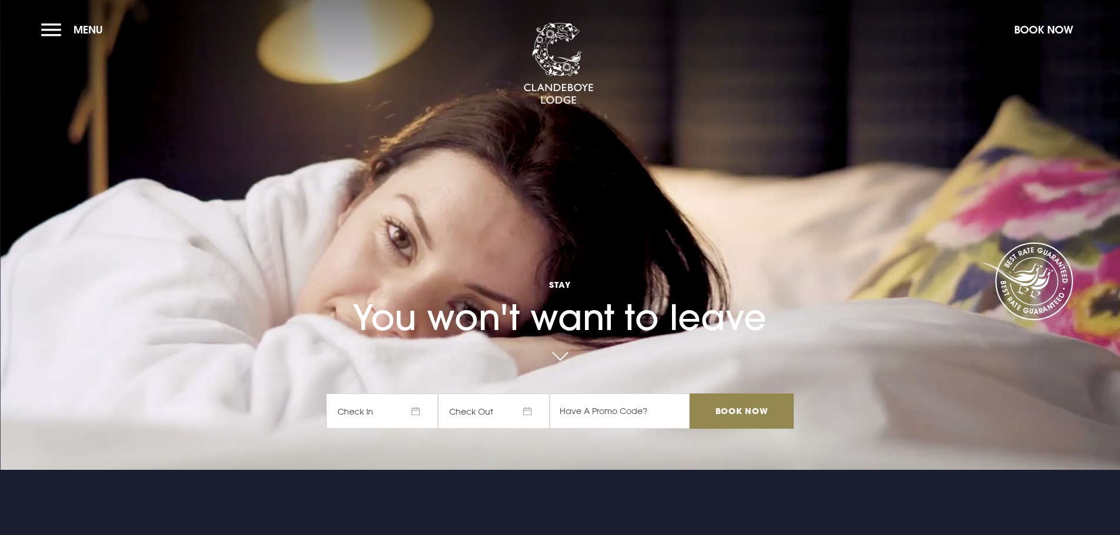
click at [364, 416] on span "Check In" at bounding box center [382, 411] width 112 height 35
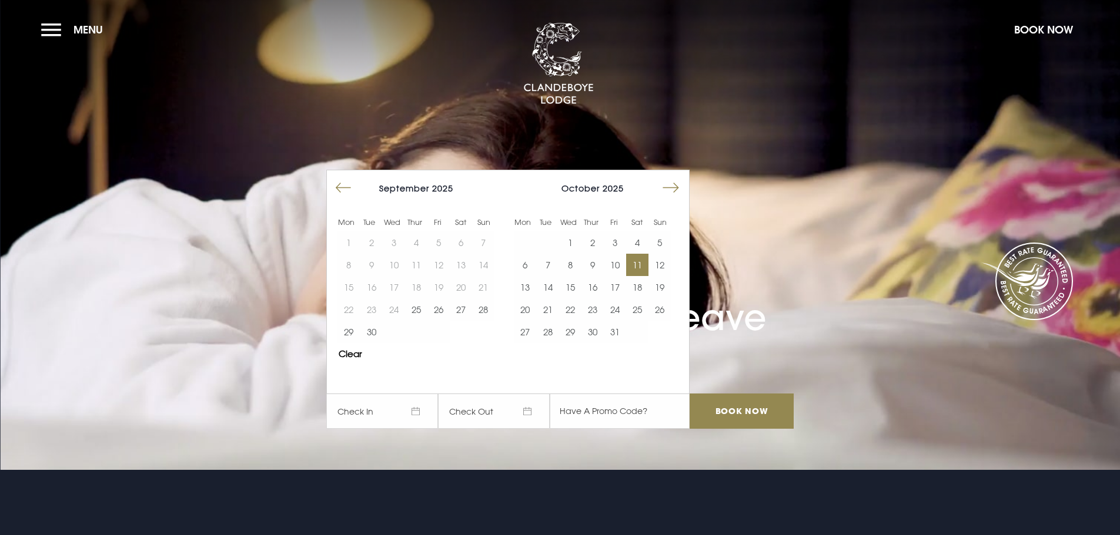
click at [636, 267] on button "11" at bounding box center [637, 265] width 22 height 22
click at [665, 263] on button "12" at bounding box center [659, 265] width 22 height 22
click at [739, 414] on input "Book Now" at bounding box center [740, 411] width 103 height 35
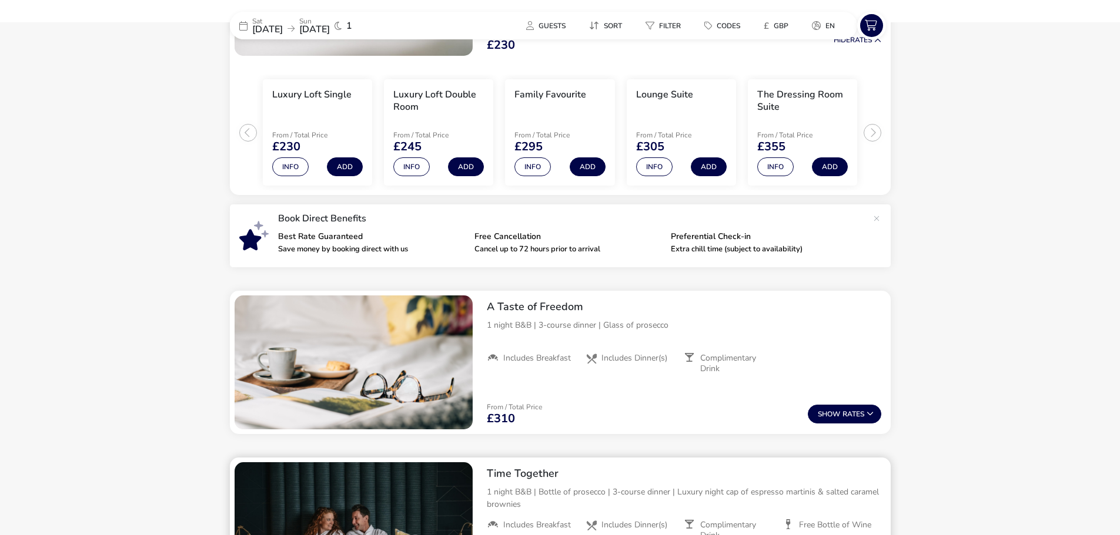
scroll to position [448, 0]
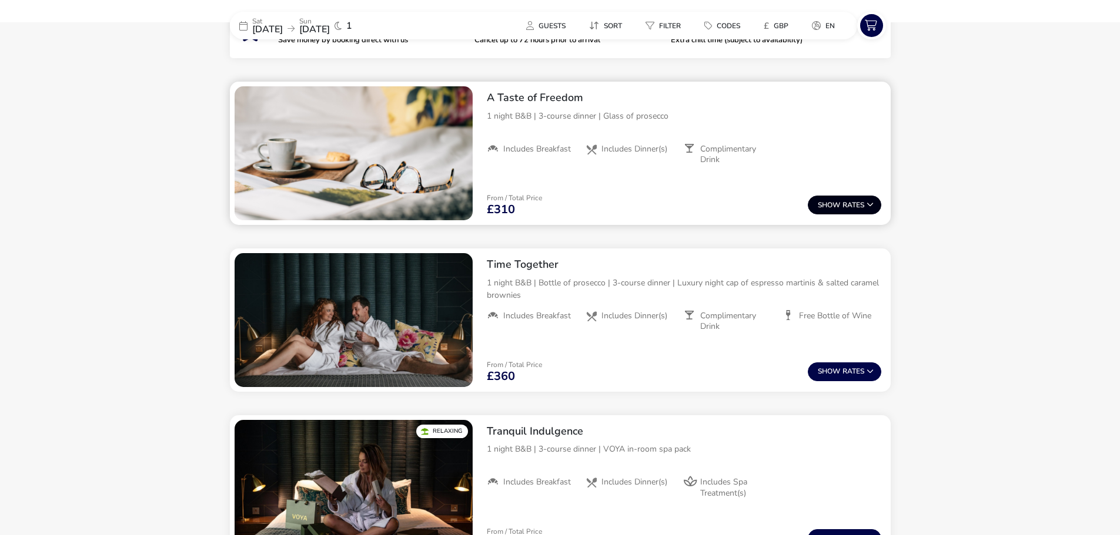
click at [840, 207] on span "Show" at bounding box center [830, 206] width 25 height 8
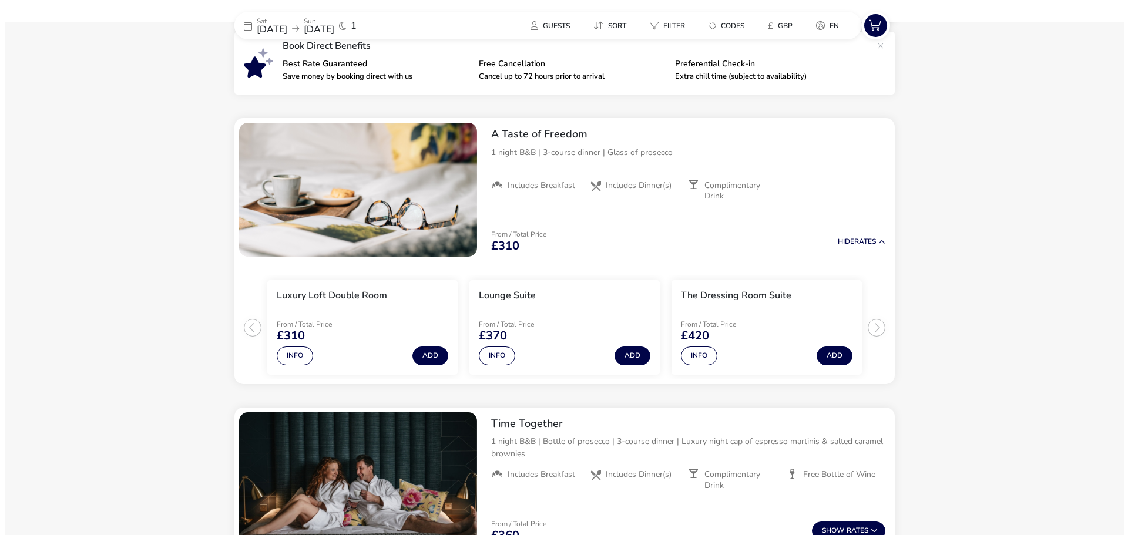
scroll to position [412, 0]
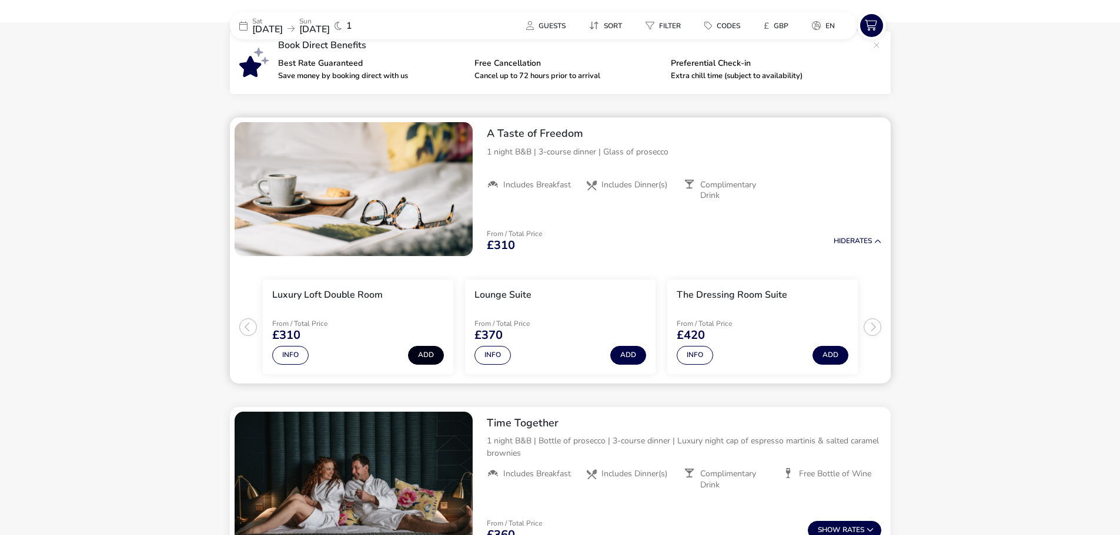
click at [423, 353] on button "Add" at bounding box center [426, 355] width 36 height 19
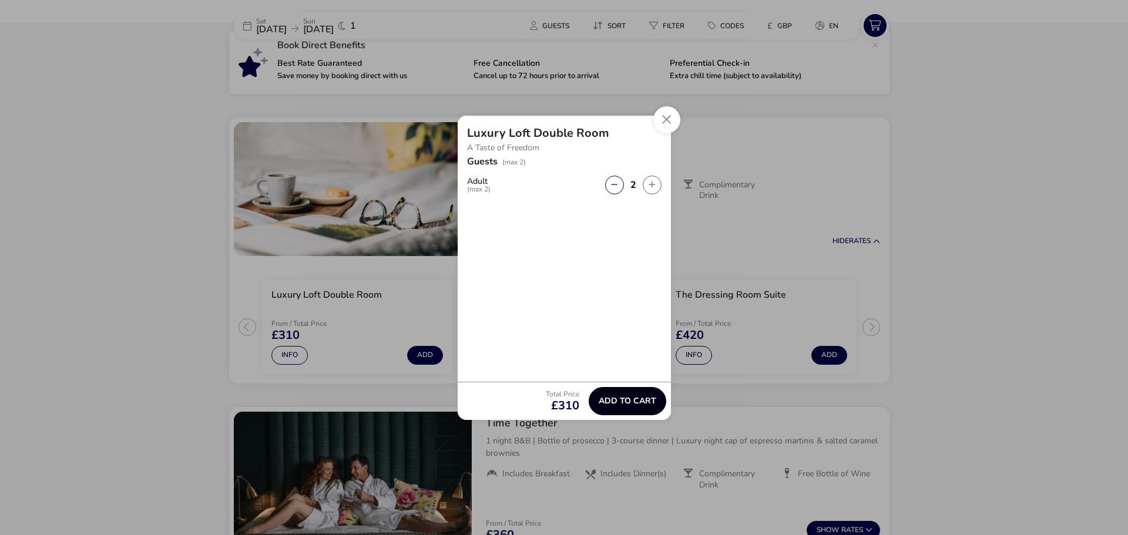
click at [618, 398] on span "Add to cart" at bounding box center [628, 401] width 58 height 9
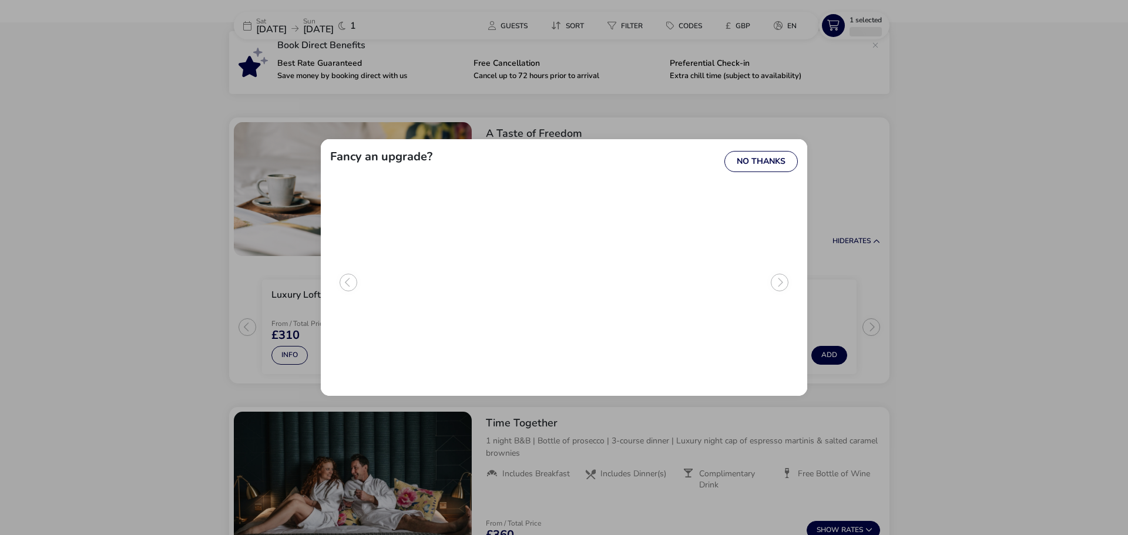
click at [585, 344] on button "Upgrade" at bounding box center [585, 344] width 55 height 19
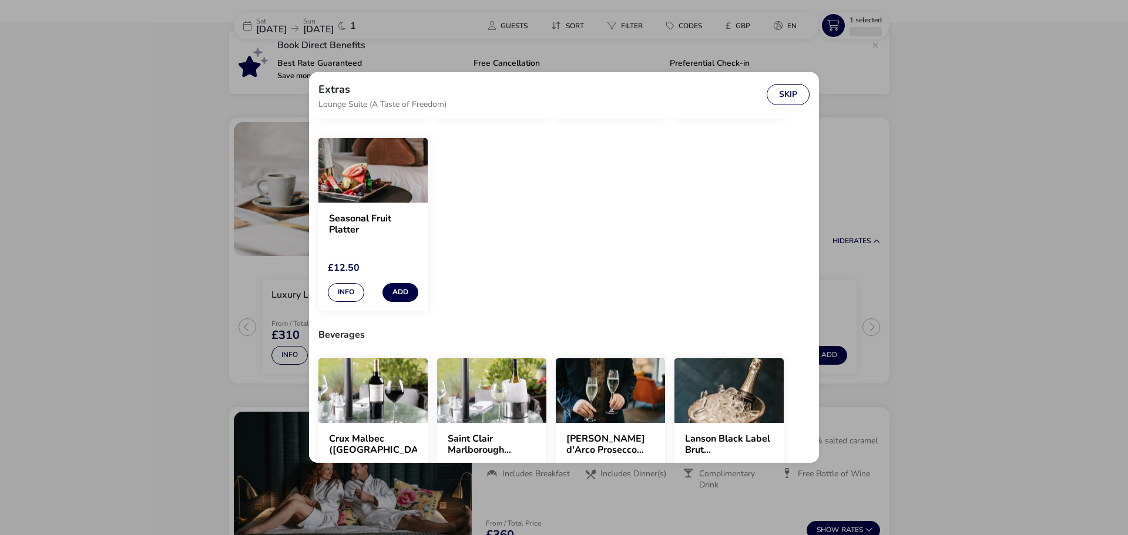
scroll to position [189, 0]
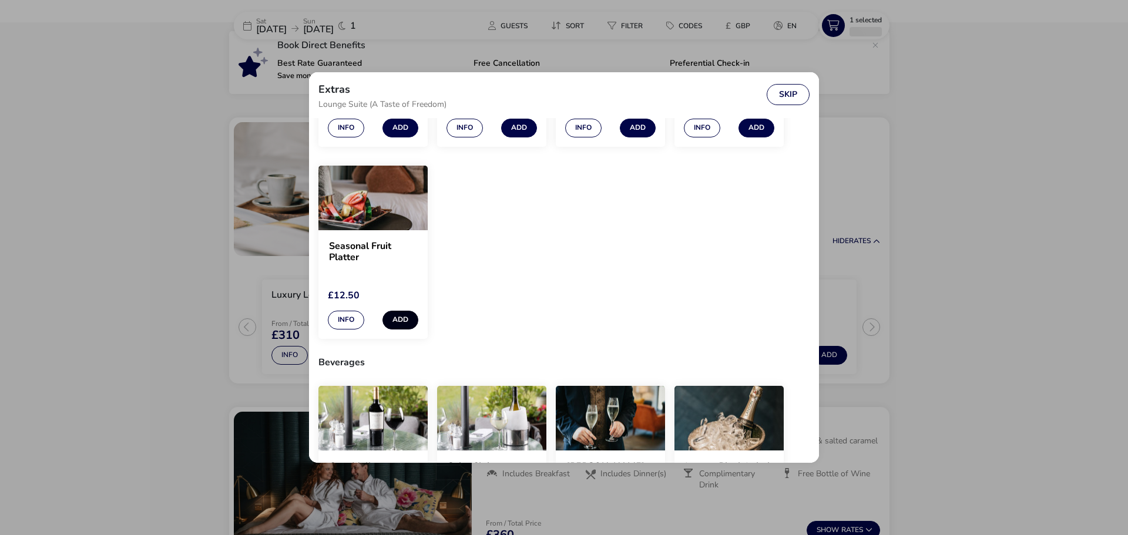
click at [397, 319] on button "Add" at bounding box center [401, 320] width 36 height 19
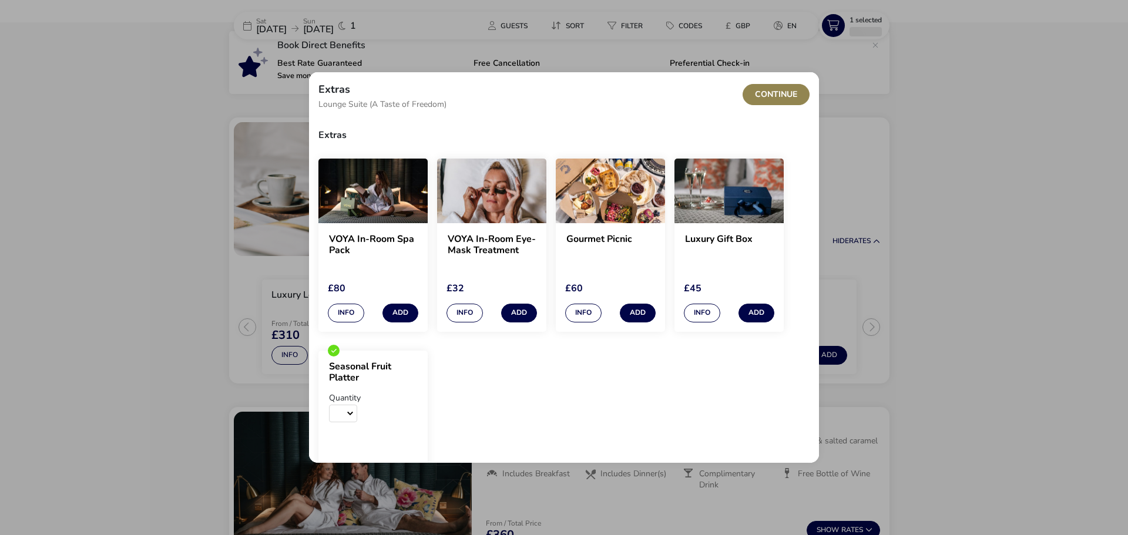
scroll to position [0, 0]
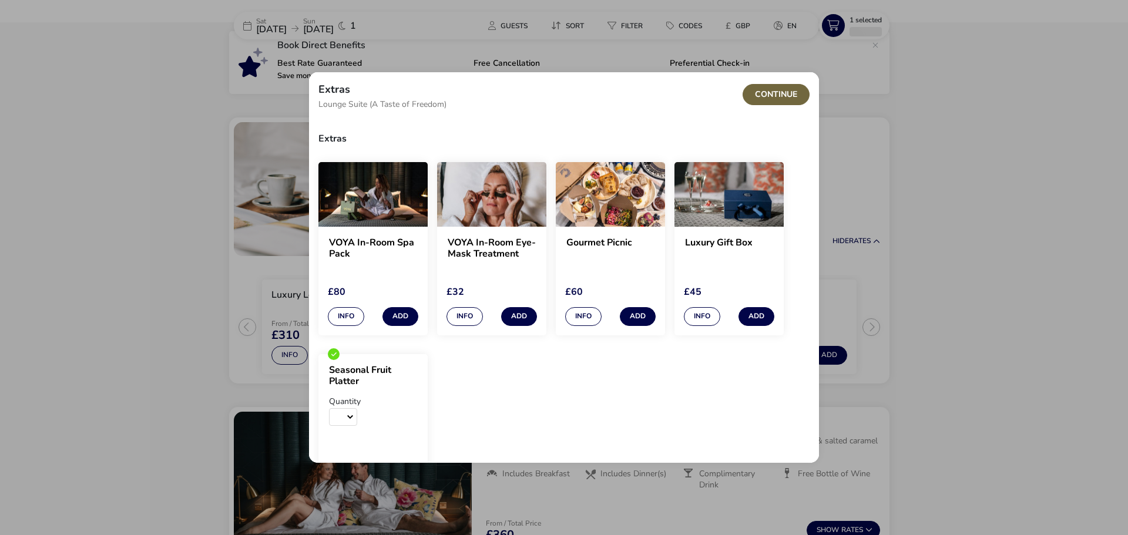
click at [767, 94] on button "Continue" at bounding box center [776, 94] width 67 height 21
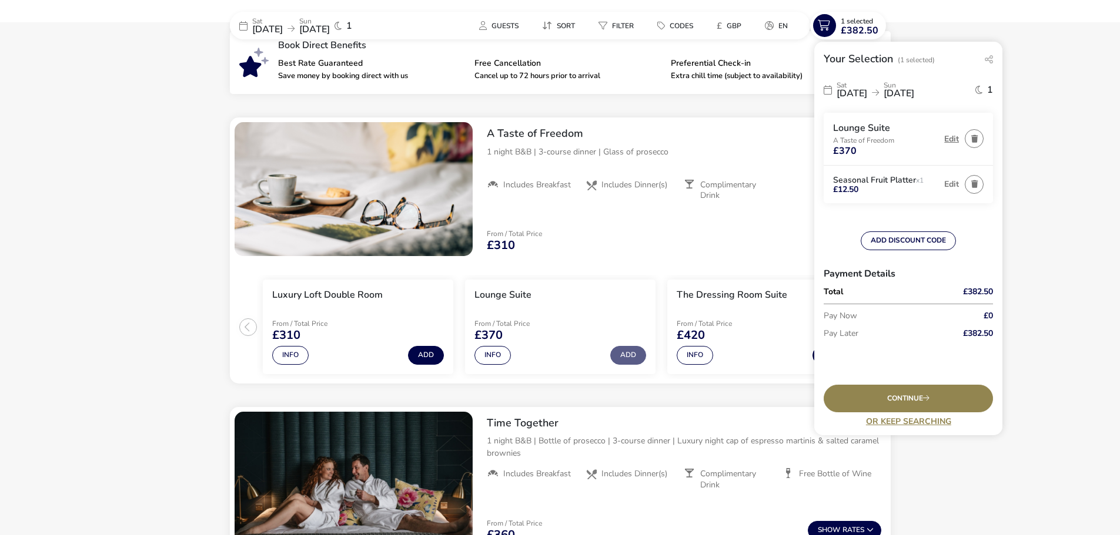
click at [947, 138] on button "Edit" at bounding box center [951, 139] width 15 height 9
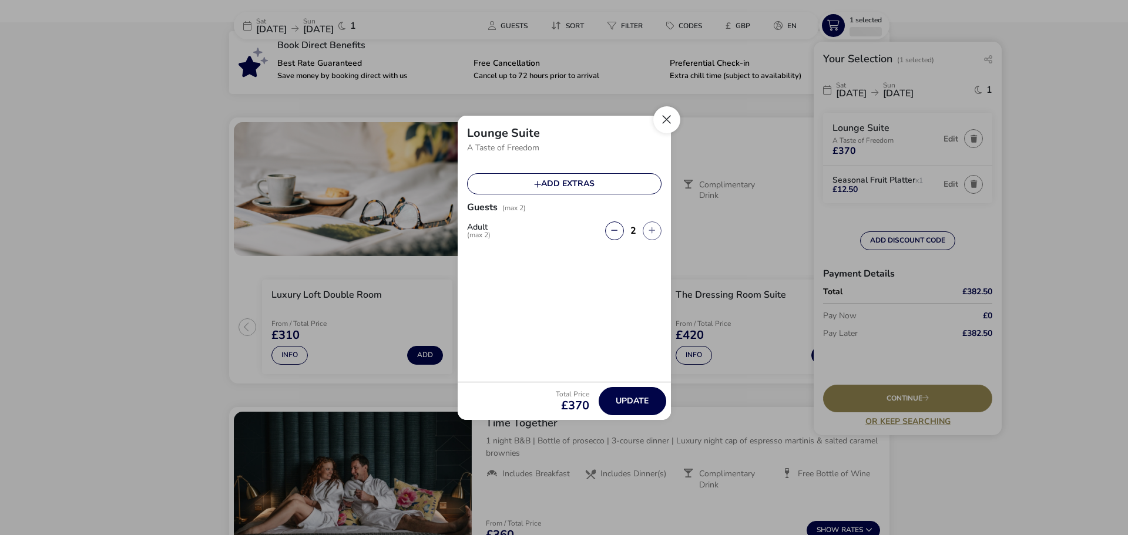
click at [661, 115] on button "Close" at bounding box center [667, 119] width 27 height 27
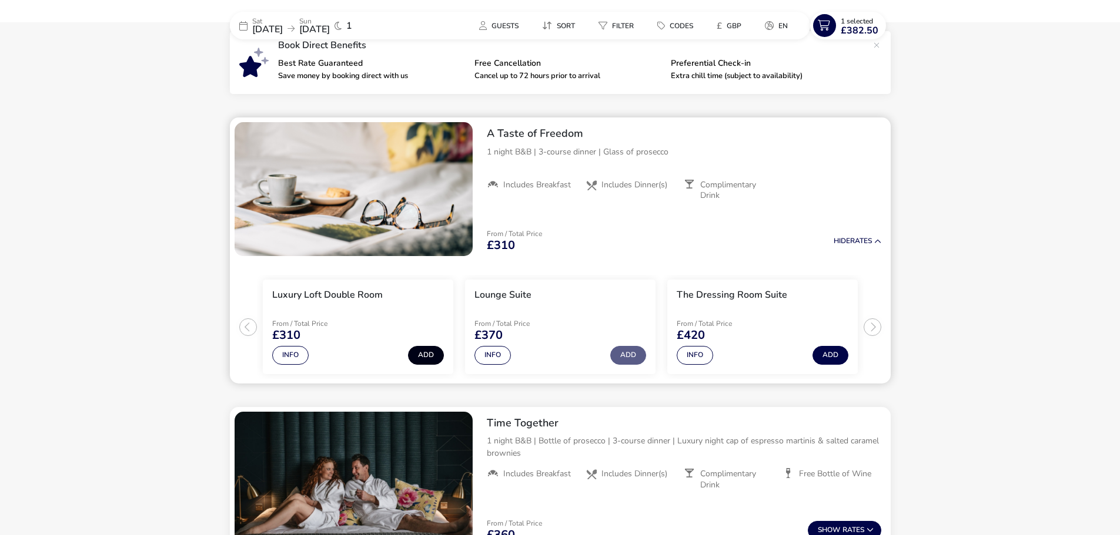
click at [431, 354] on button "Add" at bounding box center [426, 355] width 36 height 19
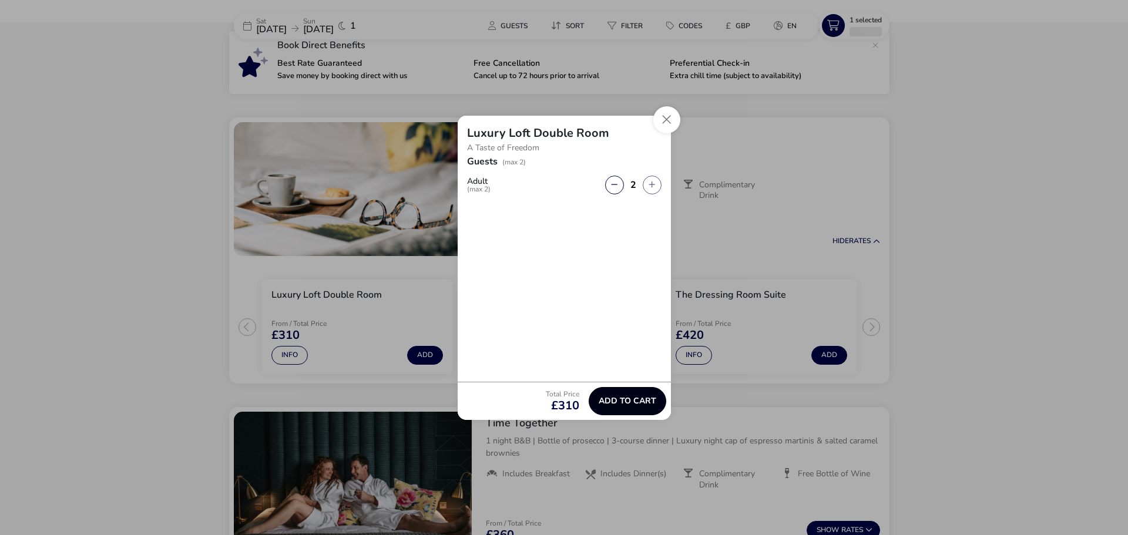
click at [625, 387] on button "Add to cart" at bounding box center [628, 401] width 78 height 28
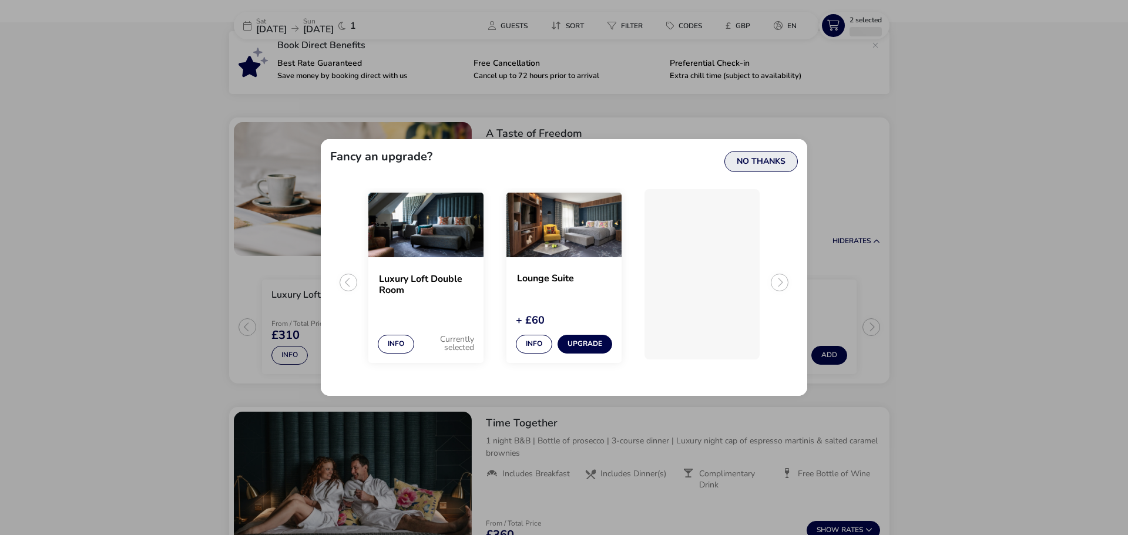
click at [762, 163] on button "No Thanks" at bounding box center [761, 161] width 73 height 21
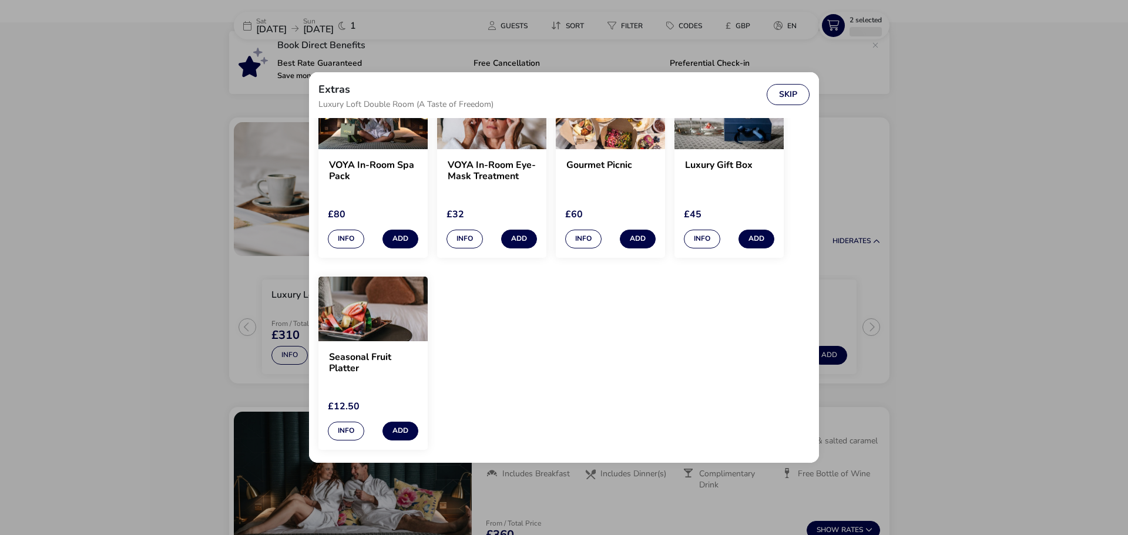
scroll to position [176, 0]
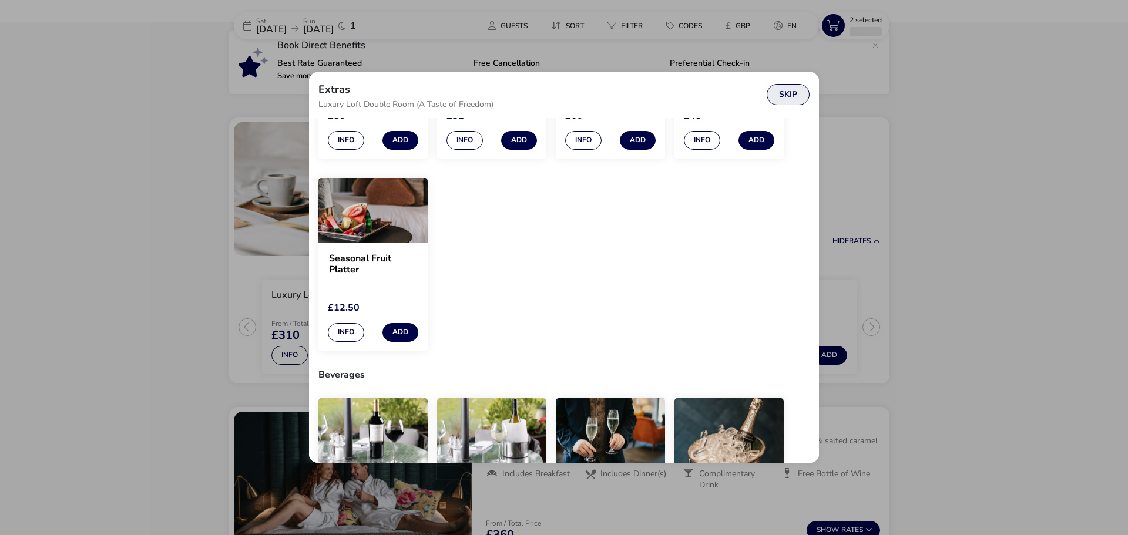
click at [790, 91] on button "Skip" at bounding box center [788, 94] width 43 height 21
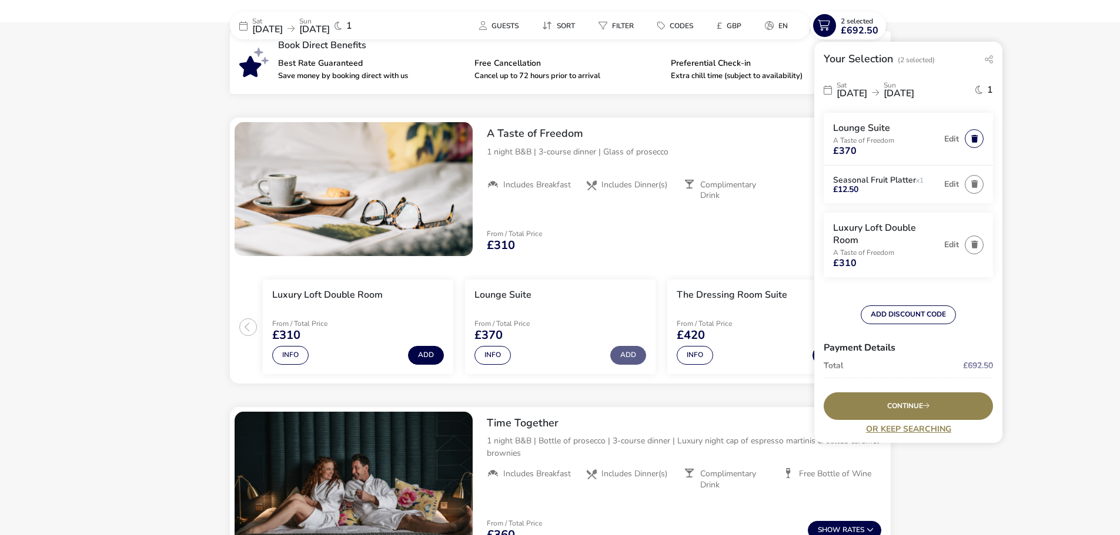
click at [967, 133] on button "button" at bounding box center [974, 138] width 19 height 19
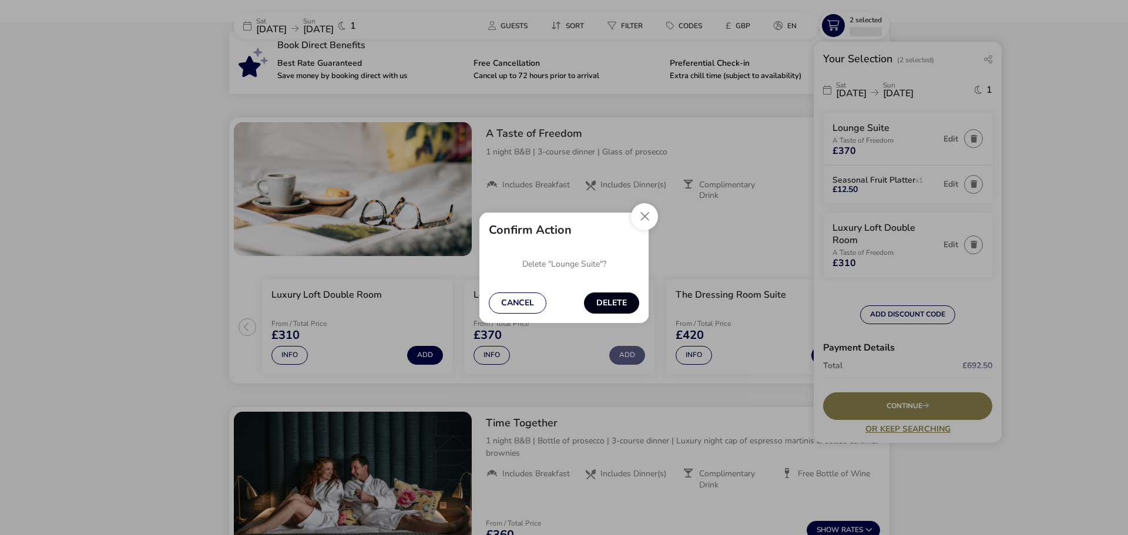
click at [609, 302] on button "Delete" at bounding box center [611, 303] width 55 height 21
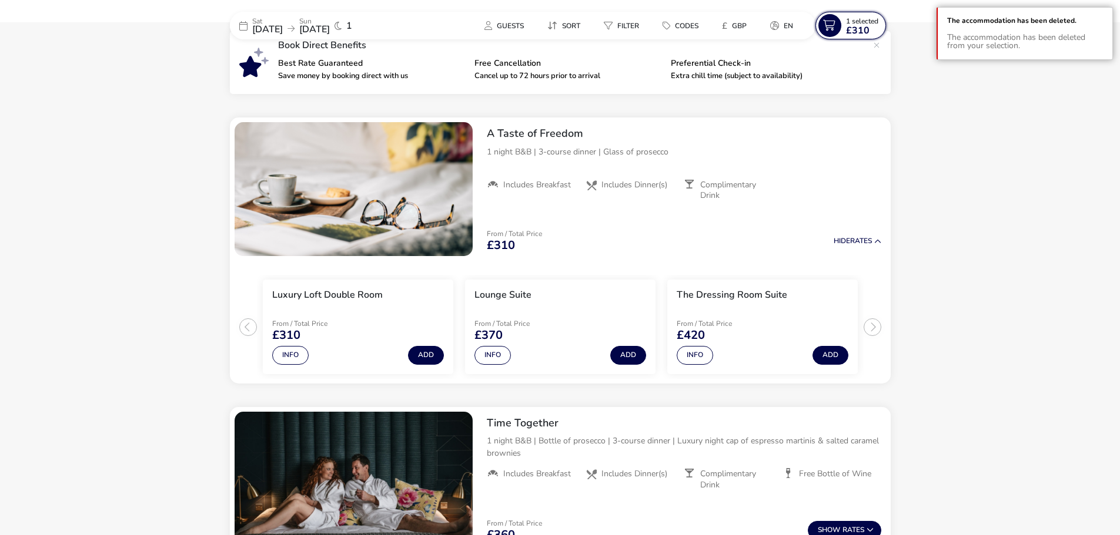
click at [852, 20] on span "1 Selected" at bounding box center [862, 20] width 32 height 9
